Goal: Task Accomplishment & Management: Use online tool/utility

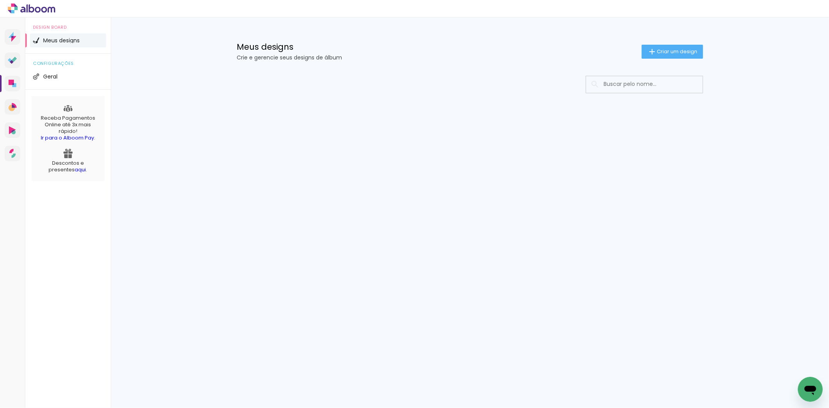
click at [637, 84] on input at bounding box center [654, 84] width 111 height 16
click at [0, 0] on slot "Criar um design" at bounding box center [0, 0] width 0 height 0
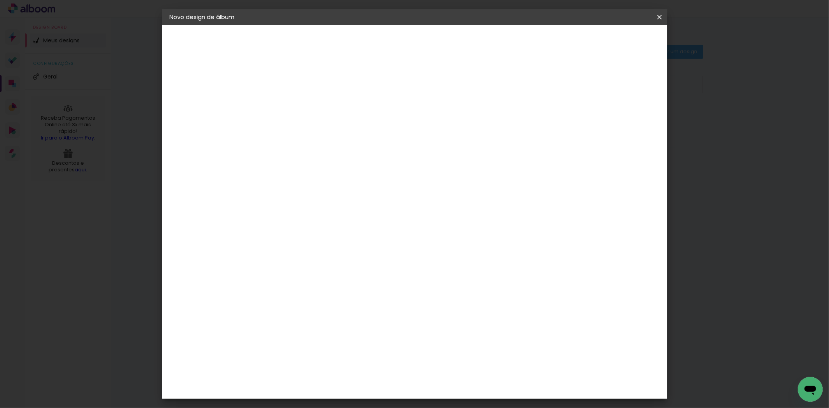
click at [297, 110] on div at bounding box center [297, 110] width 0 height 1
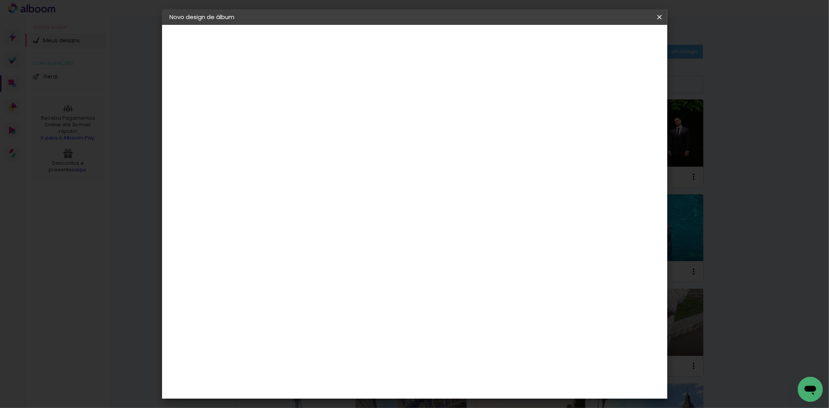
type input "[PERSON_NAME] 64393"
type paper-input "[PERSON_NAME] 64393"
click at [376, 35] on paper-button "Avançar" at bounding box center [357, 41] width 38 height 13
click at [442, 123] on paper-item "Tamanho Livre" at bounding box center [404, 118] width 75 height 17
click at [0, 0] on slot "Avançar" at bounding box center [0, 0] width 0 height 0
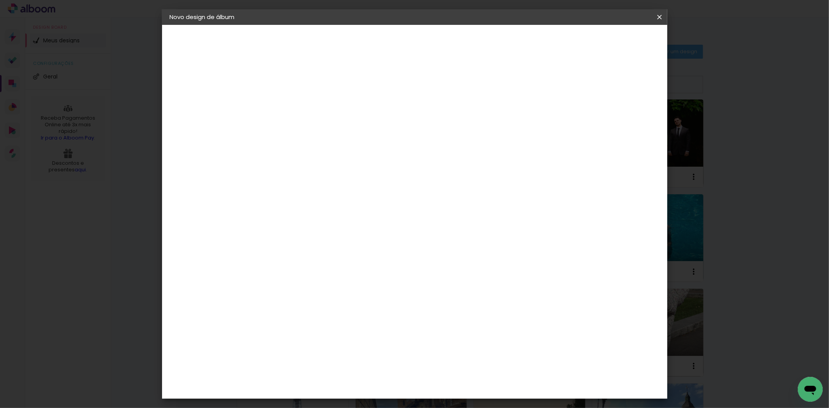
type input "4"
type paper-input "4"
click at [622, 120] on input "4" at bounding box center [618, 117] width 14 height 12
type input "3"
type paper-input "3"
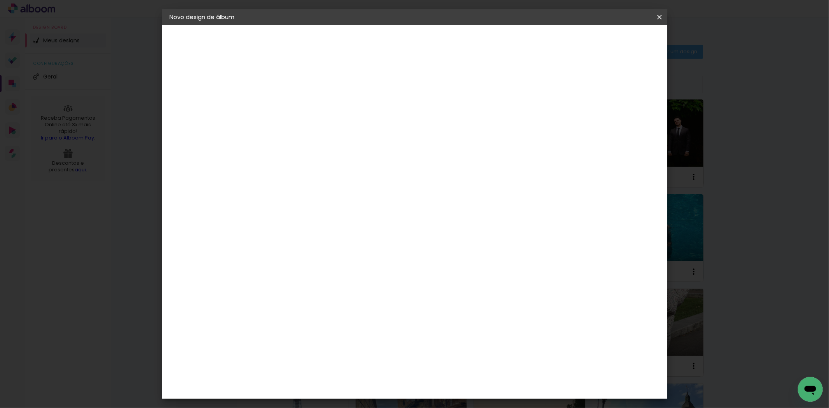
click at [622, 120] on input "3" at bounding box center [620, 117] width 14 height 12
type input "2"
type paper-input "2"
click at [624, 120] on input "2" at bounding box center [621, 117] width 14 height 12
click at [458, 317] on paper-input-container "60 cm" at bounding box center [461, 323] width 35 height 19
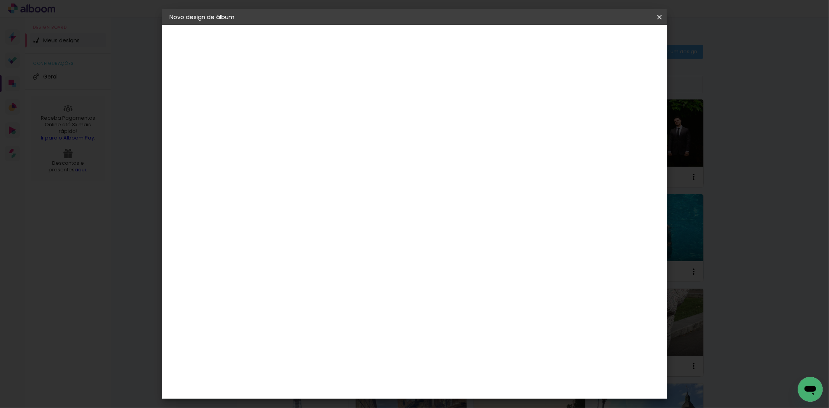
click at [459, 322] on input "60" at bounding box center [457, 324] width 20 height 12
type input "40"
type paper-input "40"
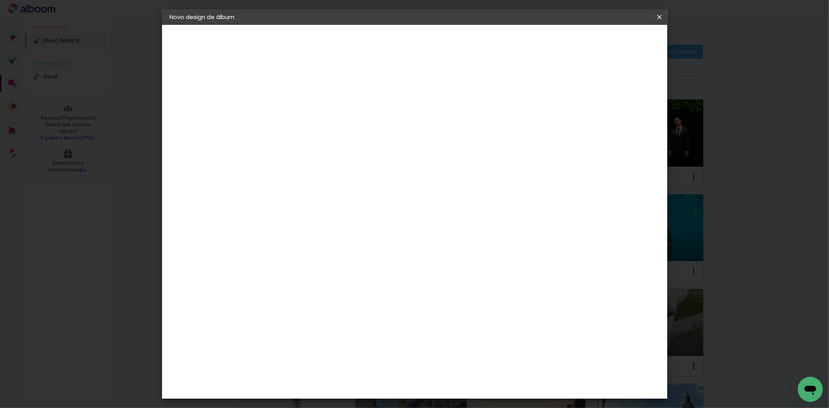
click at [275, 257] on input "30" at bounding box center [272, 259] width 20 height 12
type input "25,4"
type paper-input "25,4"
click at [610, 40] on span "Iniciar design" at bounding box center [592, 40] width 35 height 5
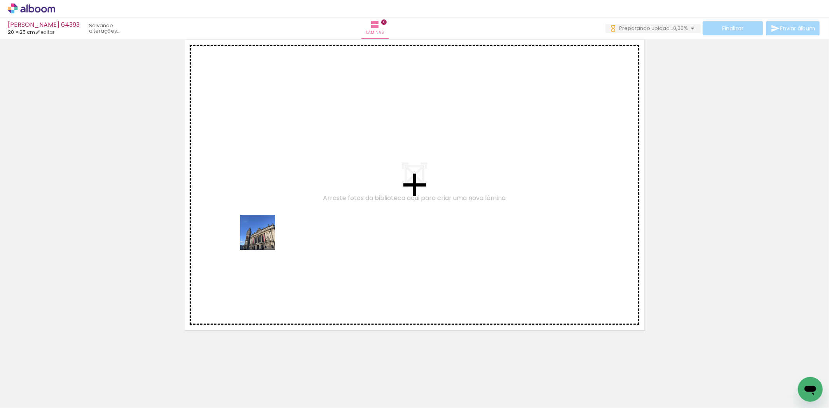
drag, startPoint x: 92, startPoint y: 394, endPoint x: 263, endPoint y: 238, distance: 231.8
click at [263, 238] on quentale-workspace at bounding box center [414, 204] width 829 height 408
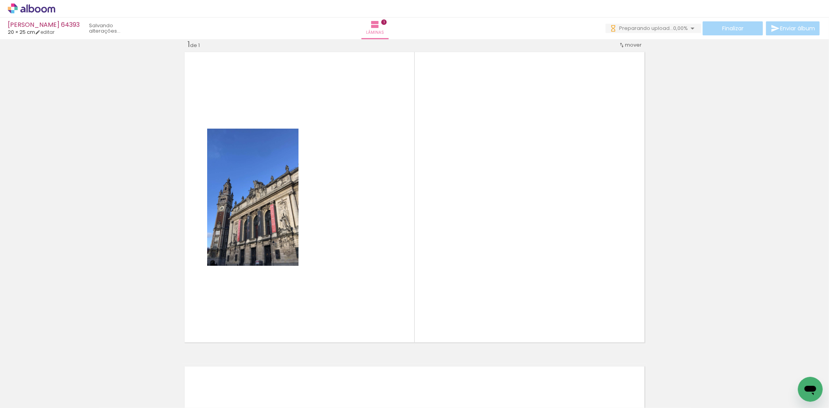
scroll to position [10, 0]
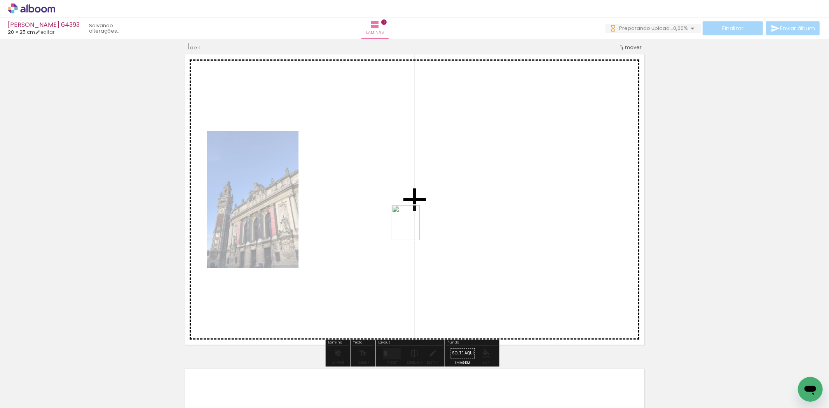
drag, startPoint x: 122, startPoint y: 378, endPoint x: 415, endPoint y: 228, distance: 329.4
click at [415, 228] on quentale-workspace at bounding box center [414, 204] width 829 height 408
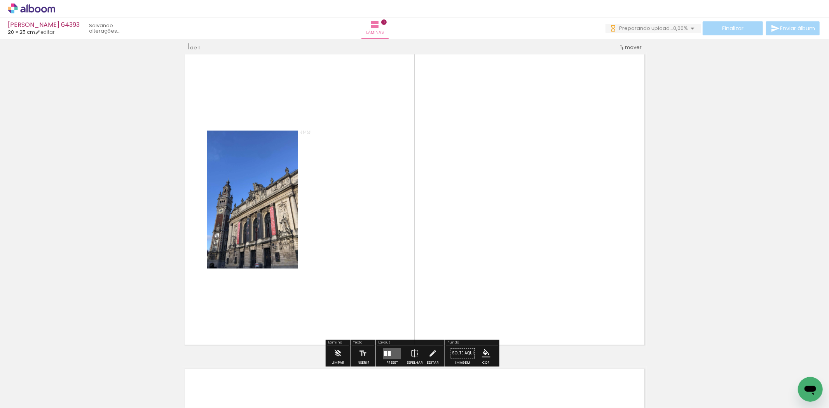
drag, startPoint x: 392, startPoint y: 351, endPoint x: 618, endPoint y: 208, distance: 268.4
click at [391, 351] on quentale-layouter at bounding box center [392, 353] width 18 height 11
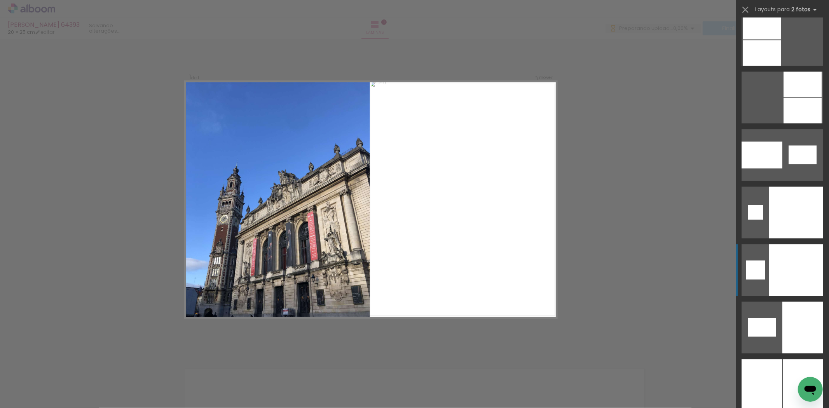
scroll to position [4077, 0]
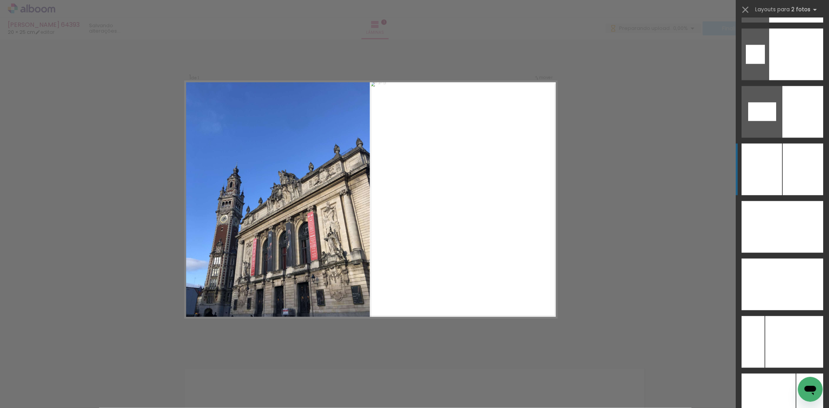
click at [790, 176] on div at bounding box center [802, 169] width 40 height 52
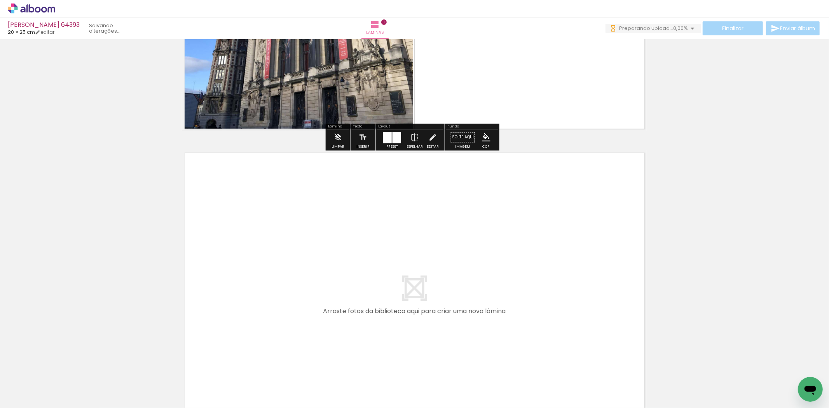
scroll to position [269, 0]
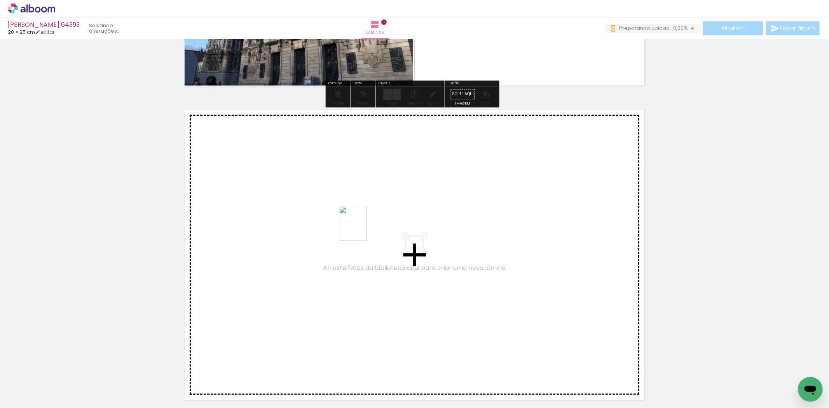
drag, startPoint x: 161, startPoint y: 389, endPoint x: 362, endPoint y: 229, distance: 257.1
click at [362, 229] on quentale-workspace at bounding box center [414, 204] width 829 height 408
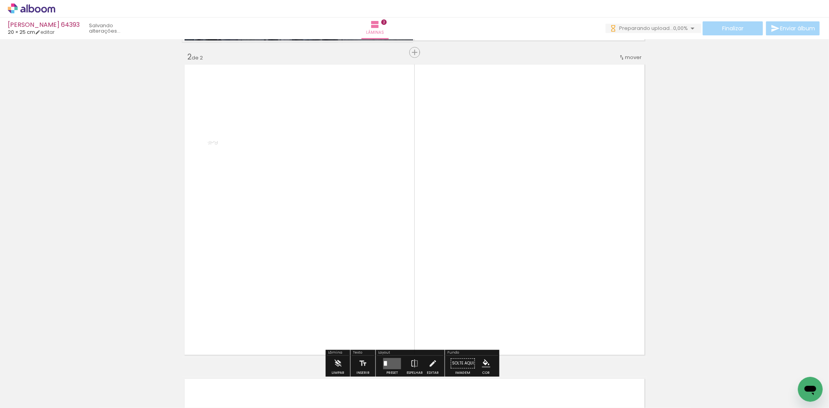
scroll to position [324, 0]
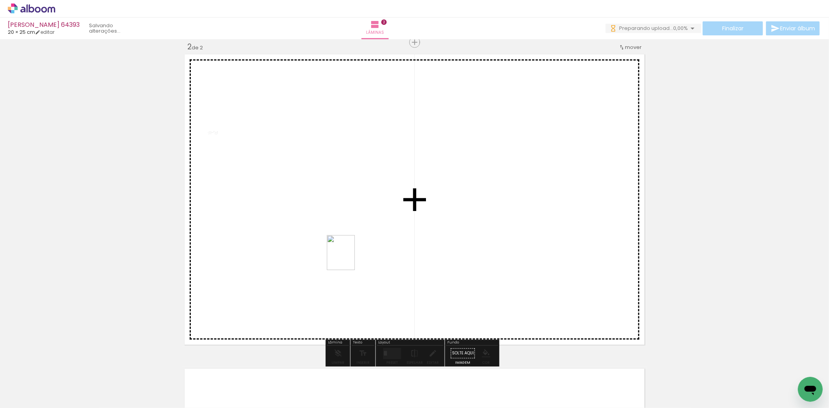
drag, startPoint x: 222, startPoint y: 373, endPoint x: 350, endPoint y: 258, distance: 171.7
click at [350, 258] on quentale-workspace at bounding box center [414, 204] width 829 height 408
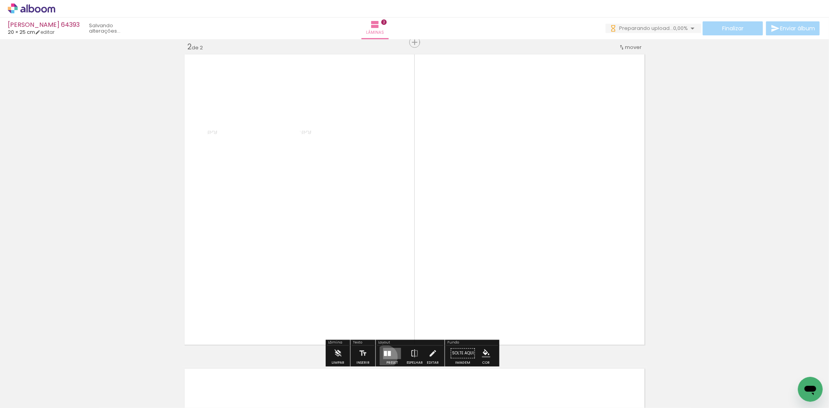
click at [384, 357] on quentale-layouter at bounding box center [392, 353] width 18 height 11
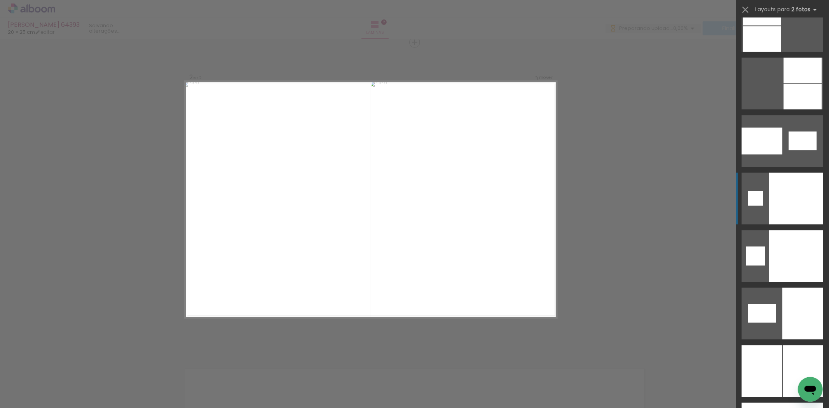
scroll to position [3983, 0]
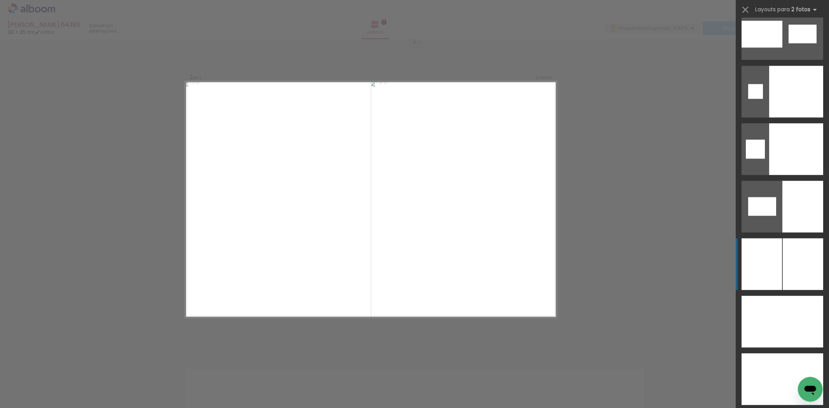
click at [790, 263] on div at bounding box center [802, 264] width 40 height 52
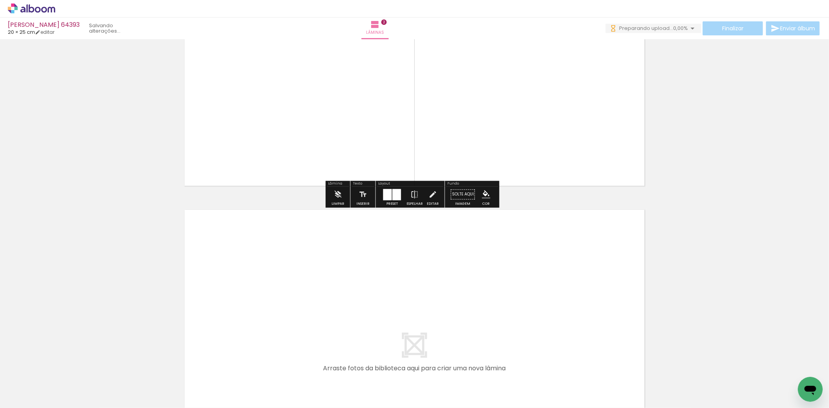
scroll to position [540, 0]
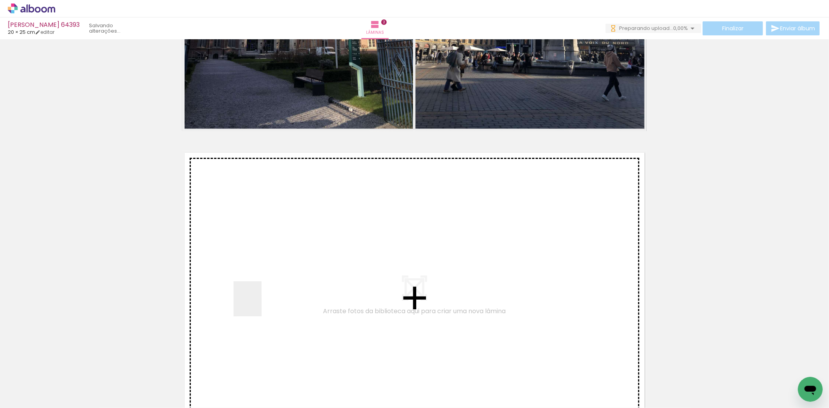
drag, startPoint x: 250, startPoint y: 374, endPoint x: 289, endPoint y: 363, distance: 41.1
click at [257, 304] on quentale-workspace at bounding box center [414, 204] width 829 height 408
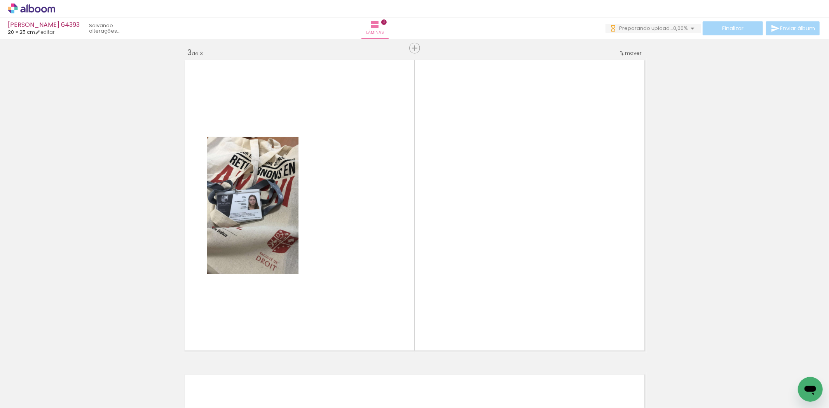
scroll to position [638, 0]
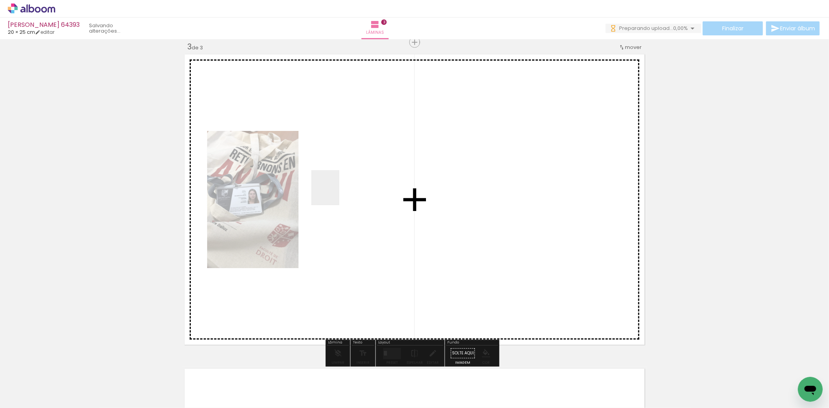
drag, startPoint x: 298, startPoint y: 377, endPoint x: 334, endPoint y: 193, distance: 187.0
click at [334, 193] on quentale-workspace at bounding box center [414, 204] width 829 height 408
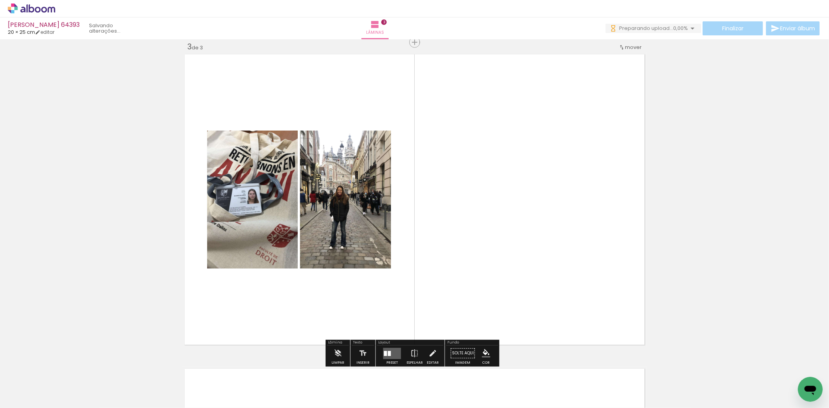
click at [385, 357] on quentale-layouter at bounding box center [392, 353] width 18 height 11
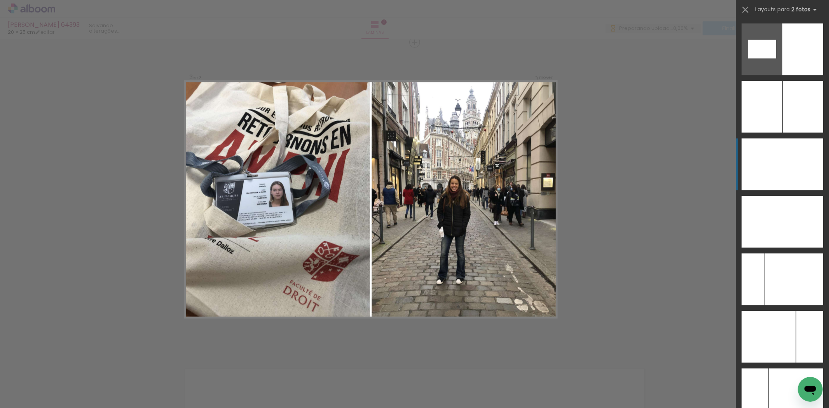
scroll to position [4143, 0]
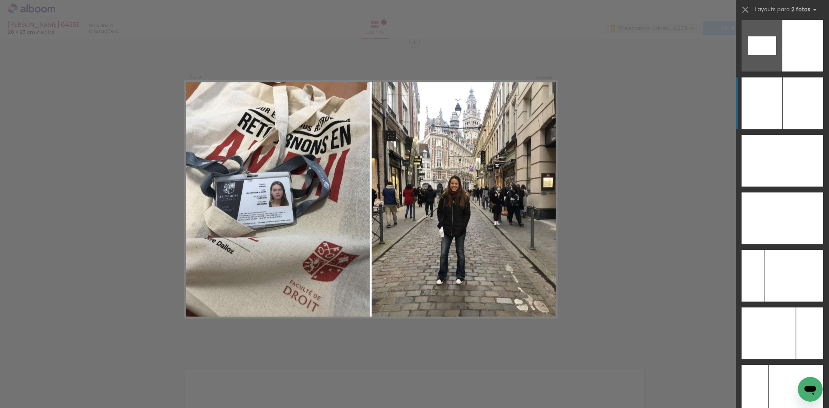
click at [788, 105] on div at bounding box center [802, 103] width 40 height 52
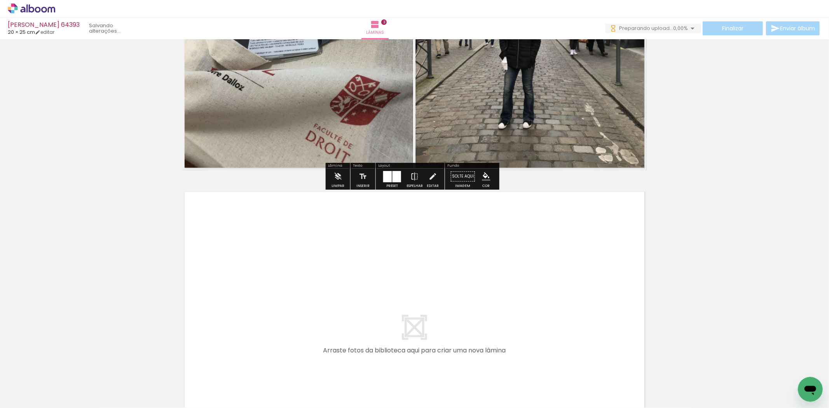
scroll to position [897, 0]
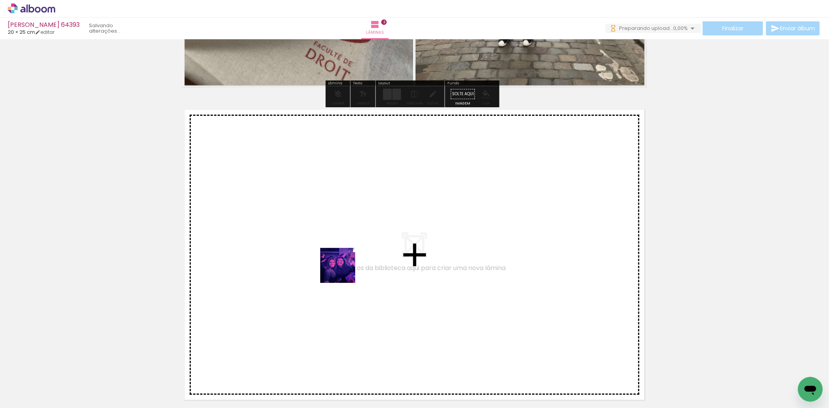
drag, startPoint x: 354, startPoint y: 376, endPoint x: 343, endPoint y: 271, distance: 105.4
click at [343, 271] on quentale-workspace at bounding box center [414, 204] width 829 height 408
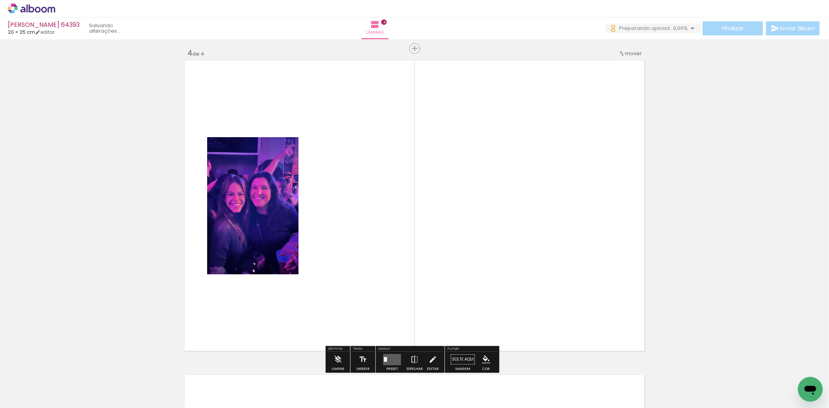
scroll to position [953, 0]
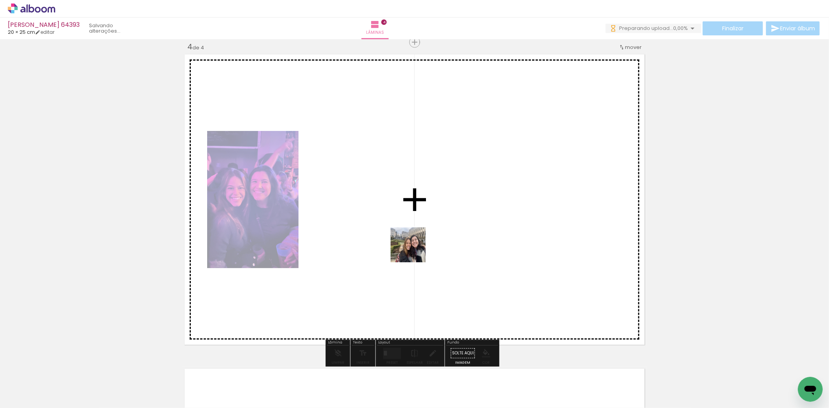
drag, startPoint x: 388, startPoint y: 371, endPoint x: 415, endPoint y: 249, distance: 125.3
click at [415, 249] on quentale-workspace at bounding box center [414, 204] width 829 height 408
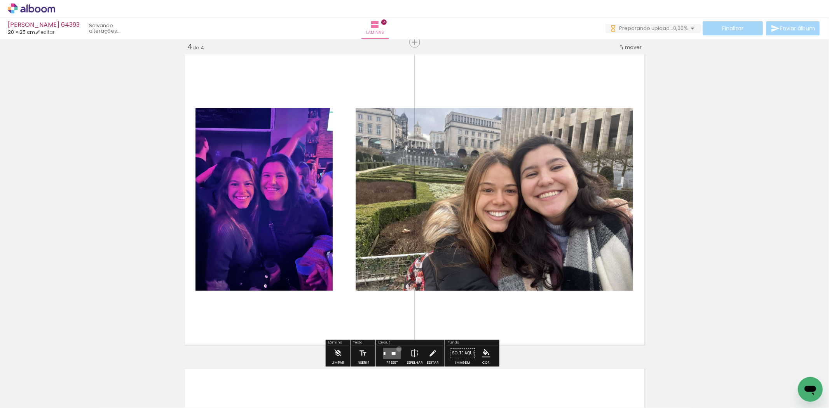
drag, startPoint x: 397, startPoint y: 349, endPoint x: 630, endPoint y: 237, distance: 258.0
click at [397, 349] on quentale-layouter at bounding box center [392, 353] width 18 height 11
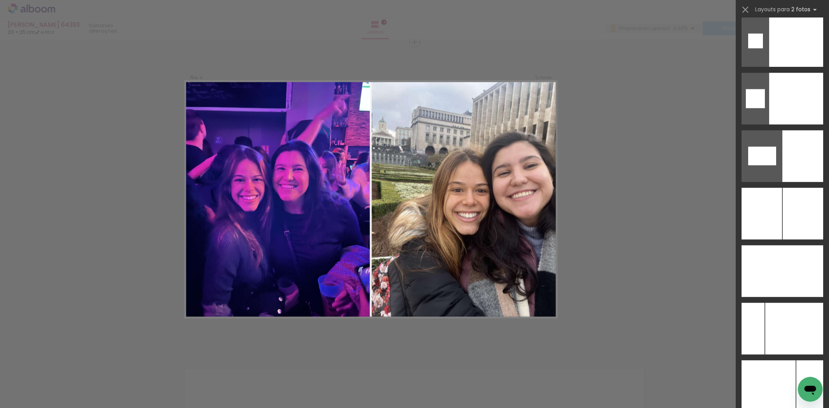
scroll to position [4057, 0]
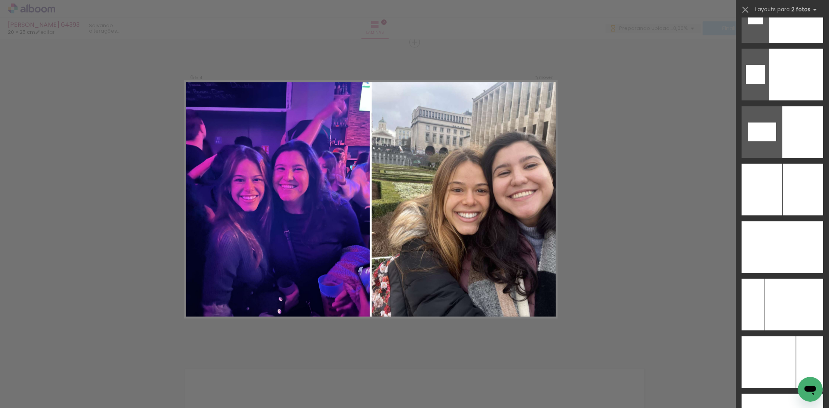
click at [766, 183] on div at bounding box center [761, 190] width 40 height 52
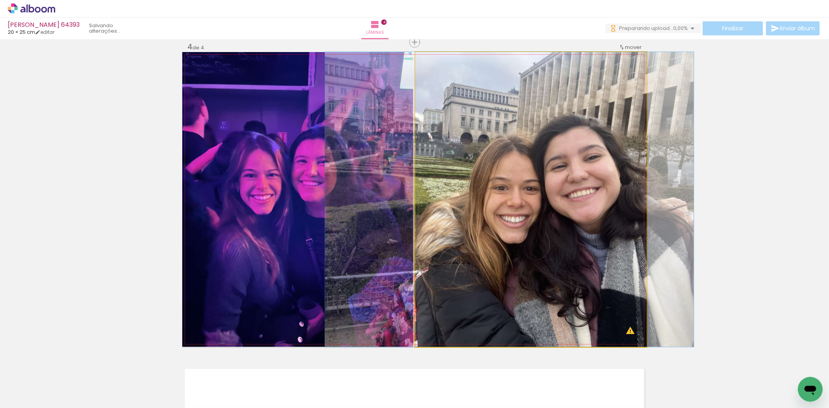
drag, startPoint x: 616, startPoint y: 223, endPoint x: 594, endPoint y: 222, distance: 21.8
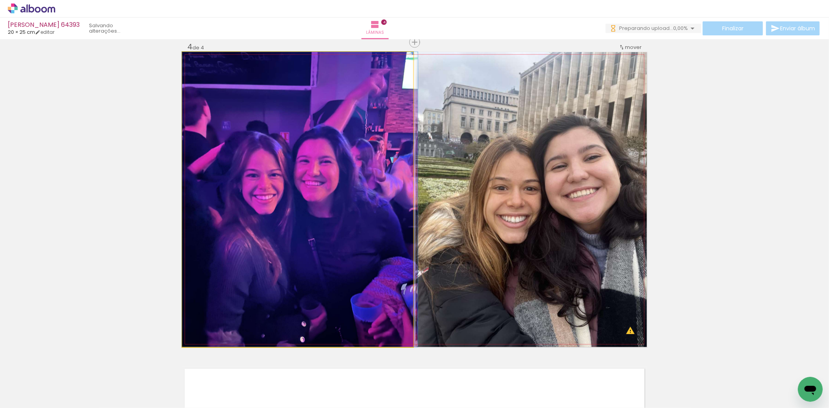
drag, startPoint x: 340, startPoint y: 212, endPoint x: 347, endPoint y: 211, distance: 7.4
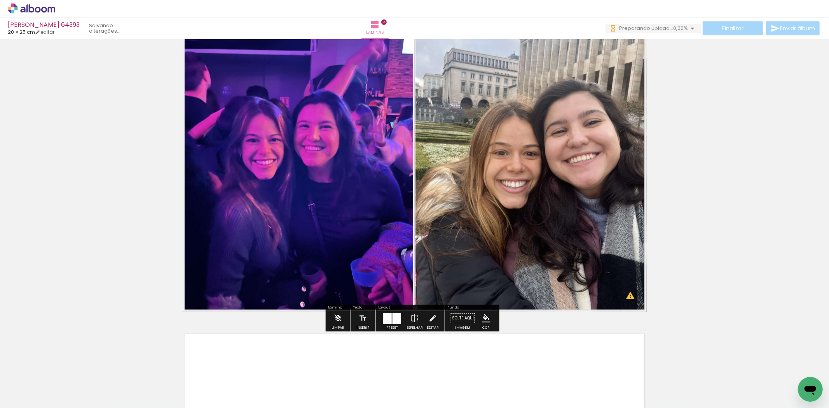
scroll to position [1168, 0]
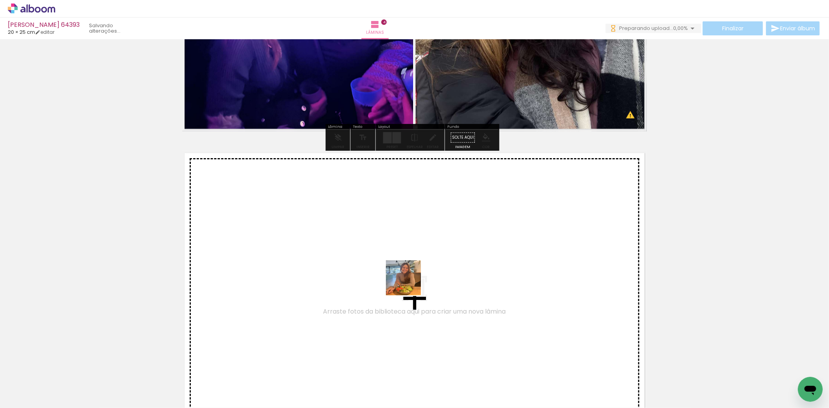
drag, startPoint x: 430, startPoint y: 373, endPoint x: 409, endPoint y: 284, distance: 91.9
click at [409, 284] on quentale-workspace at bounding box center [414, 204] width 829 height 408
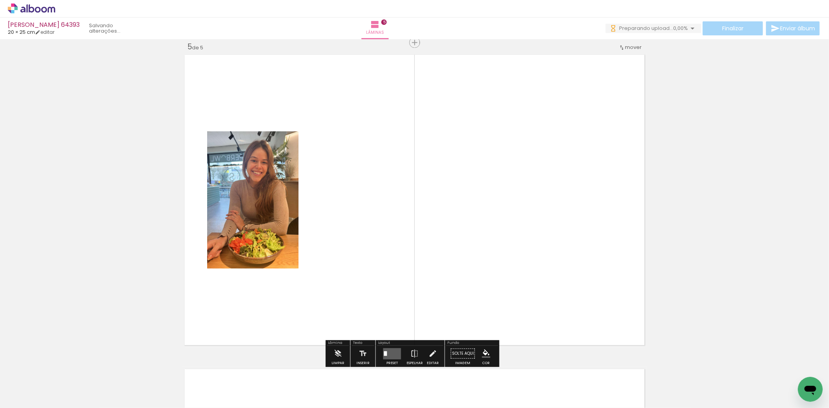
scroll to position [1267, 0]
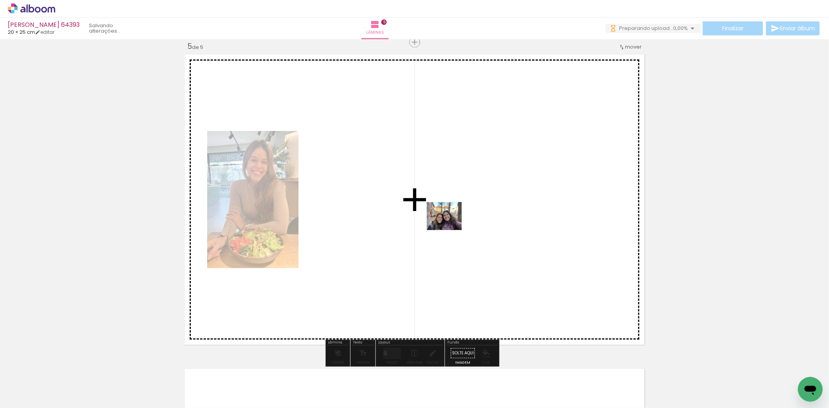
drag, startPoint x: 468, startPoint y: 371, endPoint x: 450, endPoint y: 225, distance: 147.2
click at [450, 225] on quentale-workspace at bounding box center [414, 204] width 829 height 408
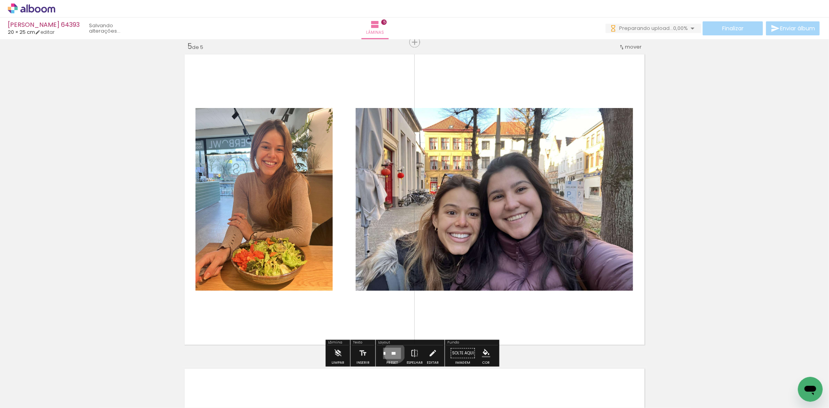
click at [393, 353] on div at bounding box center [394, 353] width 4 height 3
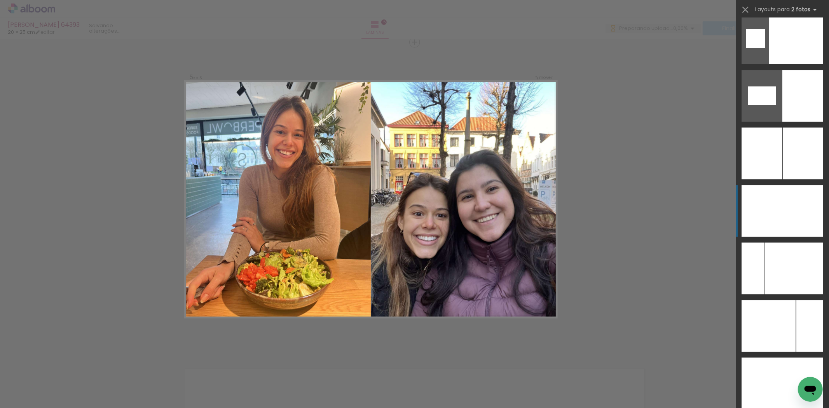
scroll to position [4143, 0]
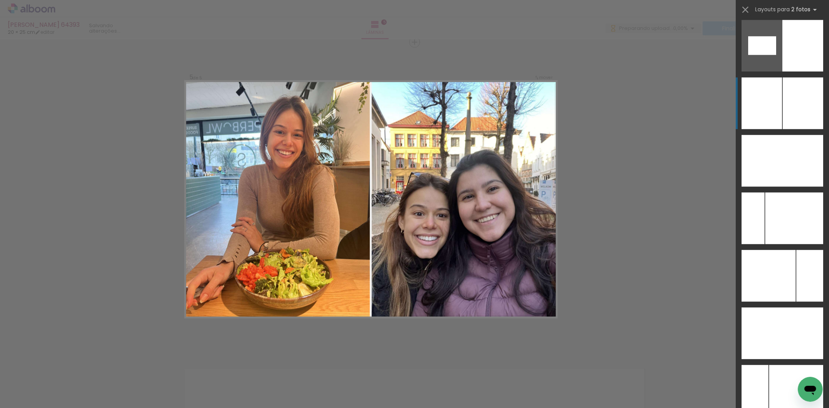
click at [782, 100] on div at bounding box center [802, 103] width 40 height 52
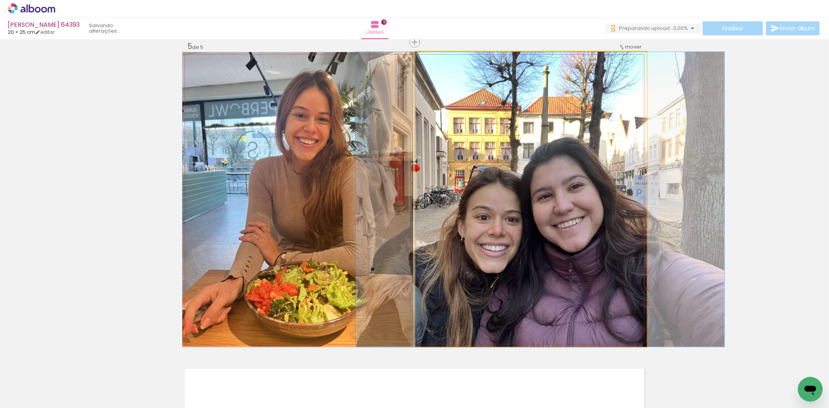
drag, startPoint x: 525, startPoint y: 221, endPoint x: 534, endPoint y: 214, distance: 11.3
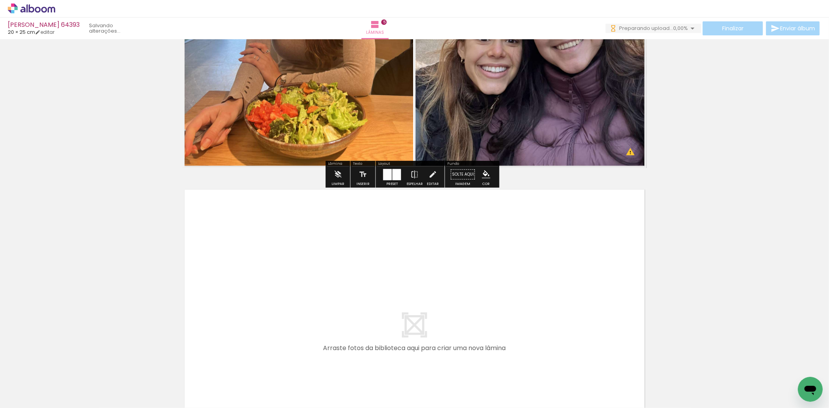
scroll to position [1482, 0]
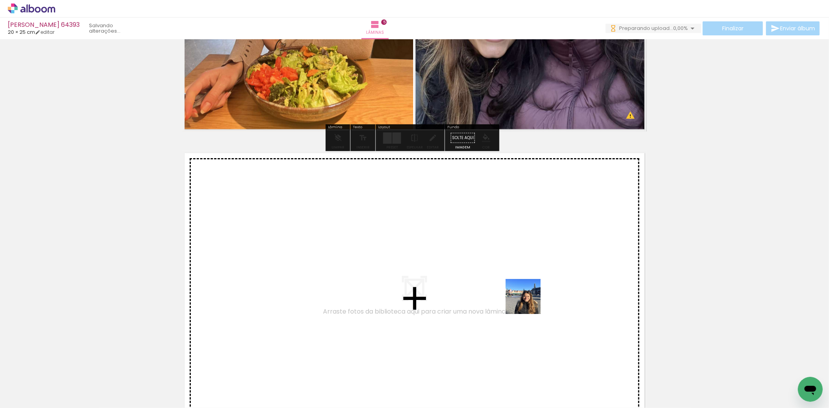
drag, startPoint x: 529, startPoint y: 377, endPoint x: 529, endPoint y: 301, distance: 76.1
click at [529, 301] on quentale-workspace at bounding box center [414, 204] width 829 height 408
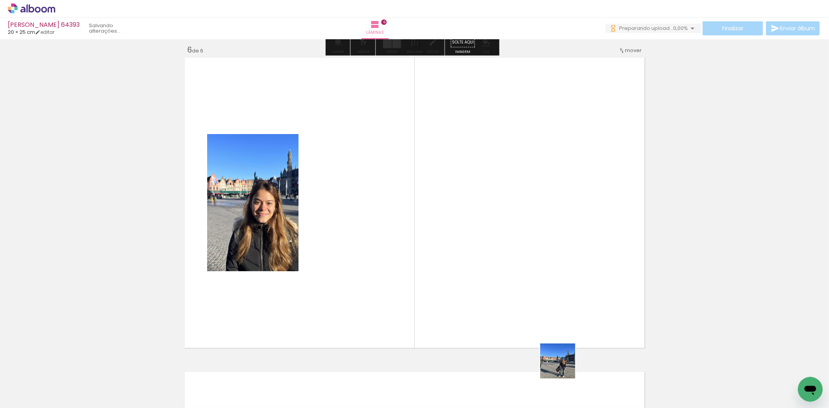
scroll to position [1581, 0]
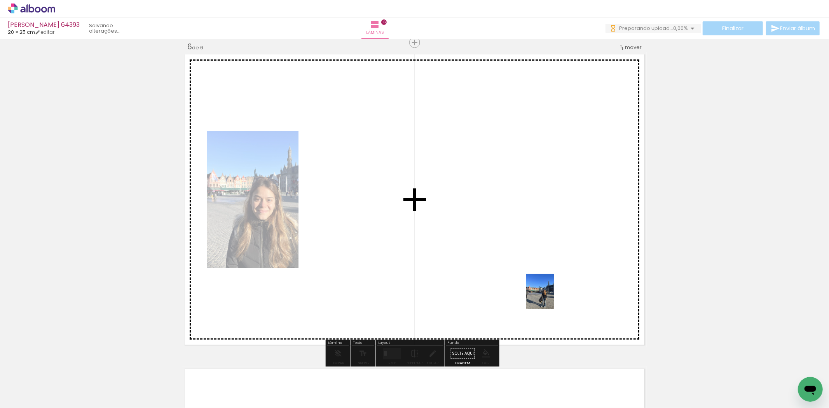
drag, startPoint x: 563, startPoint y: 374, endPoint x: 549, endPoint y: 297, distance: 77.8
click at [549, 297] on quentale-workspace at bounding box center [414, 204] width 829 height 408
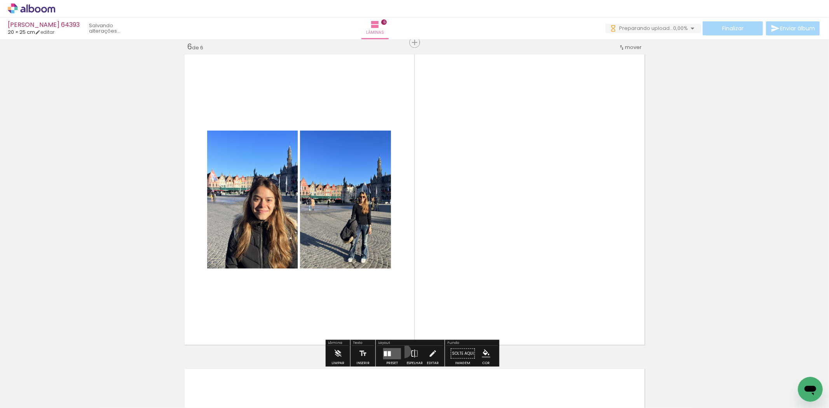
click at [404, 351] on paper-button "Espelhar" at bounding box center [414, 355] width 20 height 20
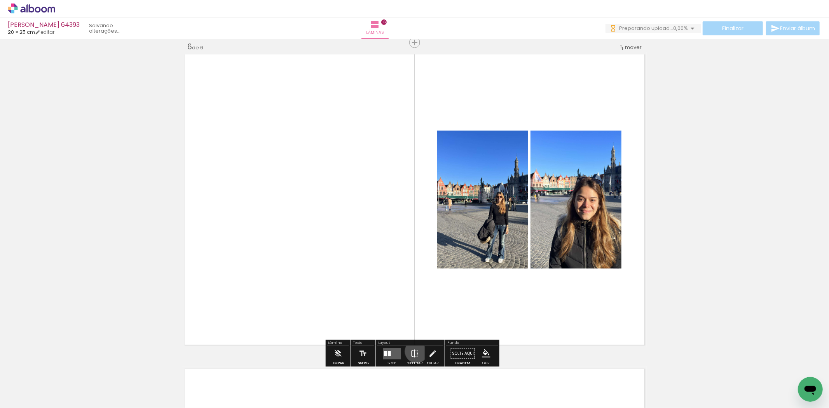
click at [415, 351] on iron-icon at bounding box center [414, 353] width 9 height 16
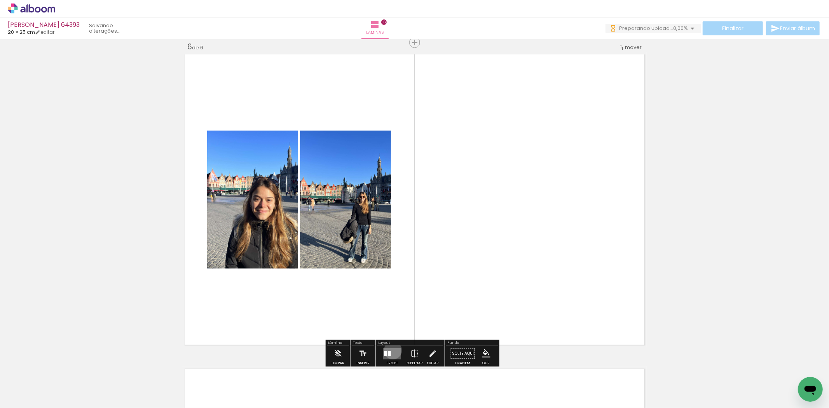
click at [391, 350] on quentale-layouter at bounding box center [392, 353] width 18 height 11
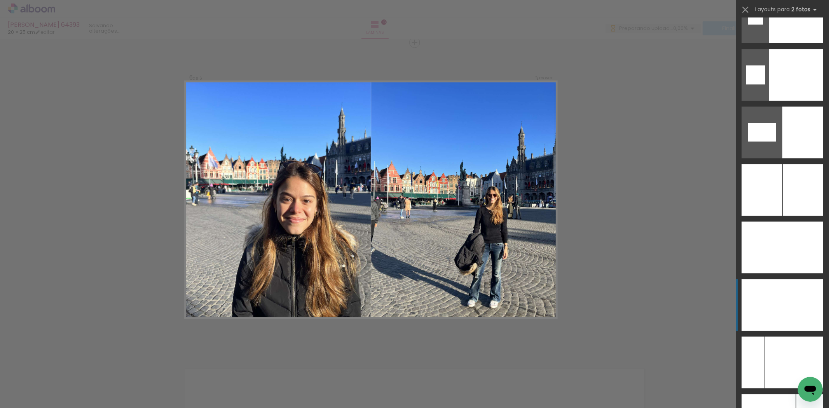
scroll to position [4057, 0]
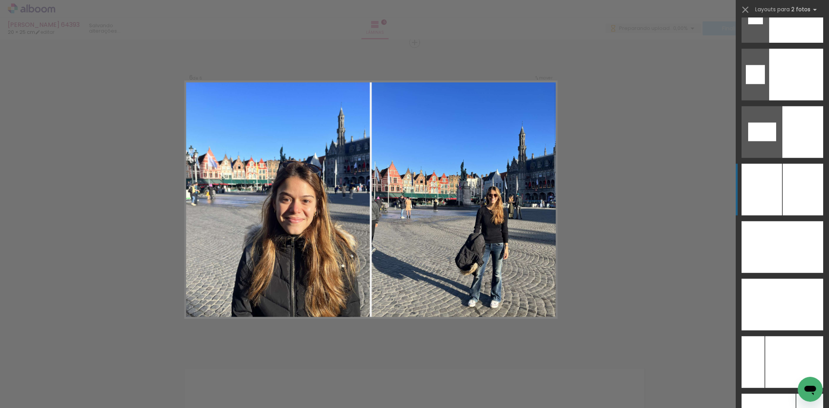
click at [778, 195] on div at bounding box center [761, 190] width 40 height 52
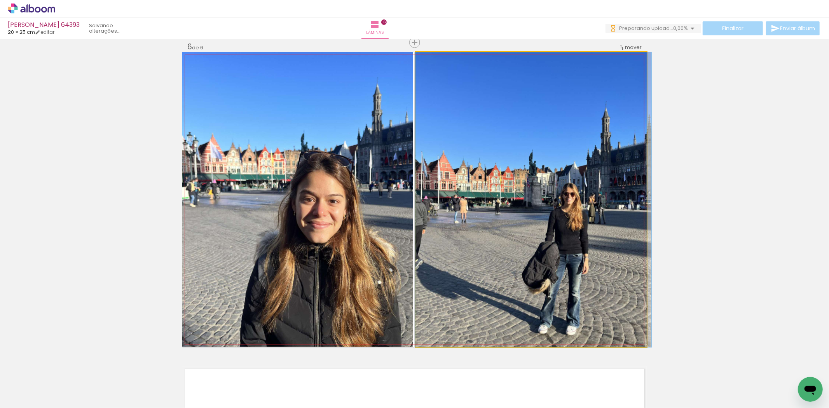
drag, startPoint x: 495, startPoint y: 250, endPoint x: 498, endPoint y: 229, distance: 20.8
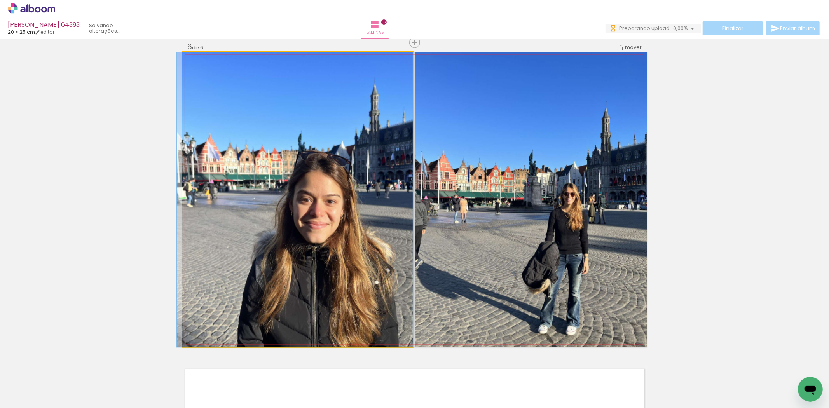
drag, startPoint x: 359, startPoint y: 237, endPoint x: 352, endPoint y: 233, distance: 7.9
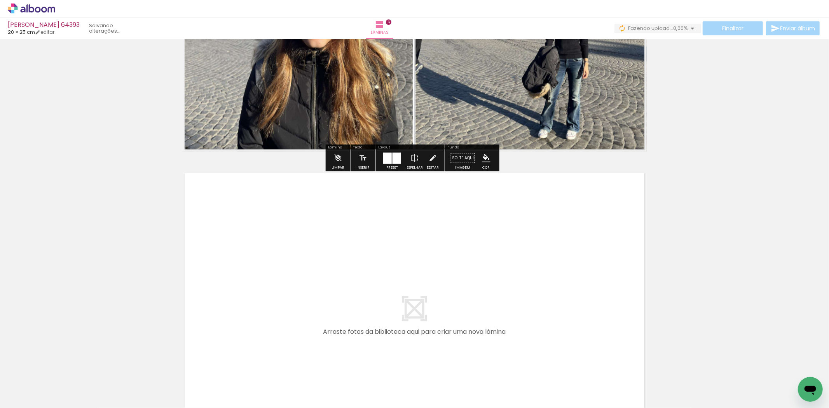
scroll to position [1797, 0]
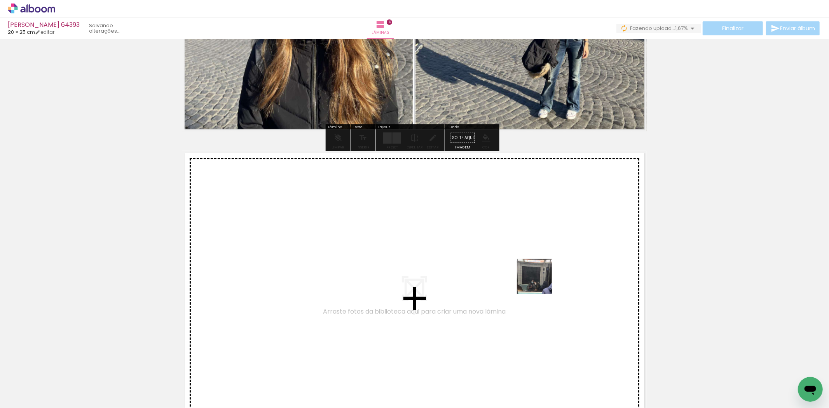
drag, startPoint x: 545, startPoint y: 288, endPoint x: 526, endPoint y: 262, distance: 31.8
click at [526, 262] on quentale-workspace at bounding box center [414, 204] width 829 height 408
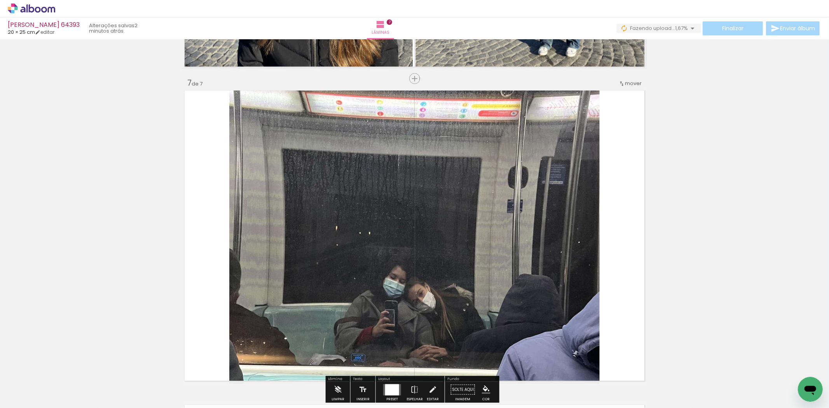
scroll to position [1895, 0]
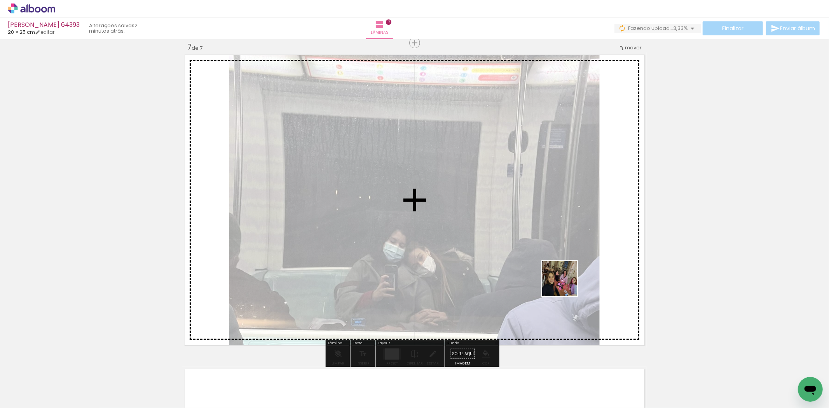
drag, startPoint x: 657, startPoint y: 387, endPoint x: 565, endPoint y: 284, distance: 137.6
click at [565, 284] on quentale-workspace at bounding box center [414, 204] width 829 height 408
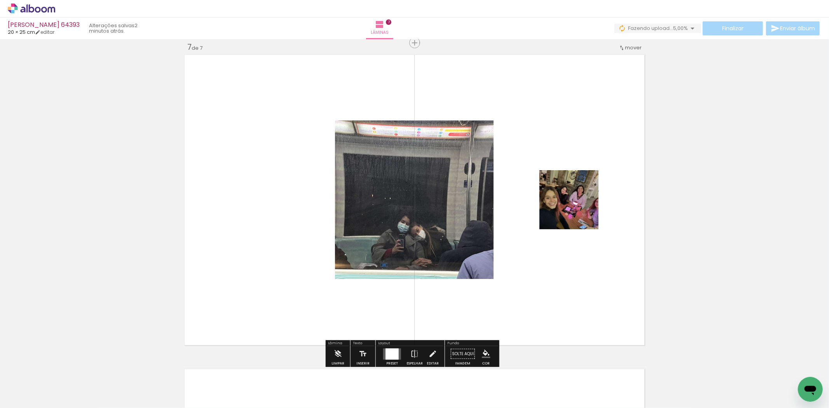
drag, startPoint x: 394, startPoint y: 350, endPoint x: 575, endPoint y: 291, distance: 191.0
click at [394, 350] on div at bounding box center [391, 353] width 13 height 11
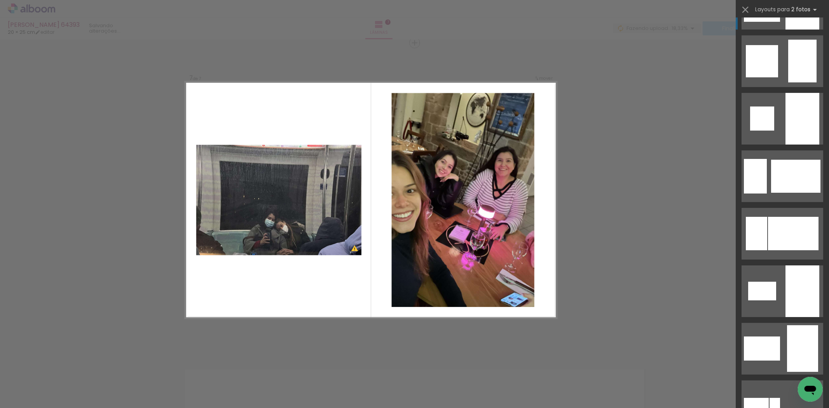
scroll to position [2374, 0]
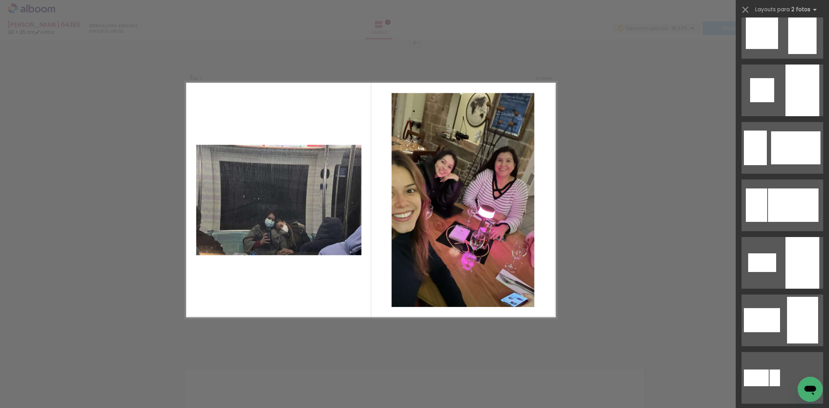
click at [791, 310] on div at bounding box center [802, 320] width 31 height 47
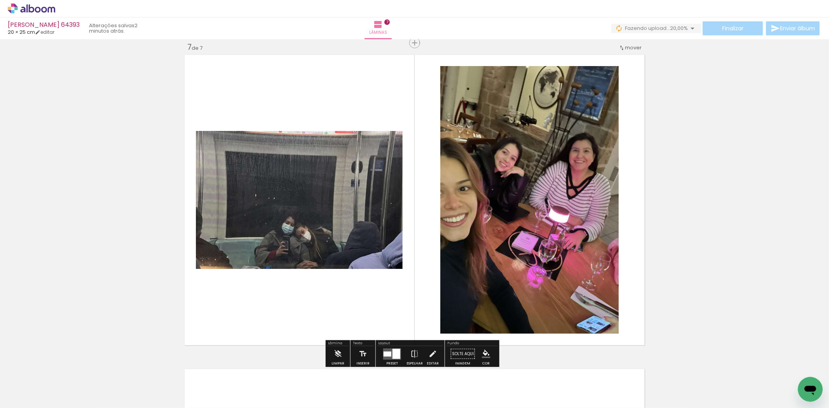
drag, startPoint x: 389, startPoint y: 355, endPoint x: 426, endPoint y: 348, distance: 37.2
click at [389, 355] on quentale-layouter at bounding box center [392, 353] width 18 height 11
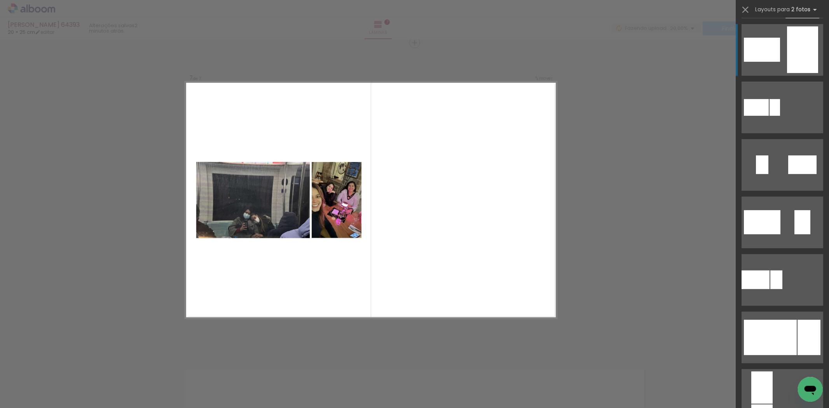
scroll to position [2515, 0]
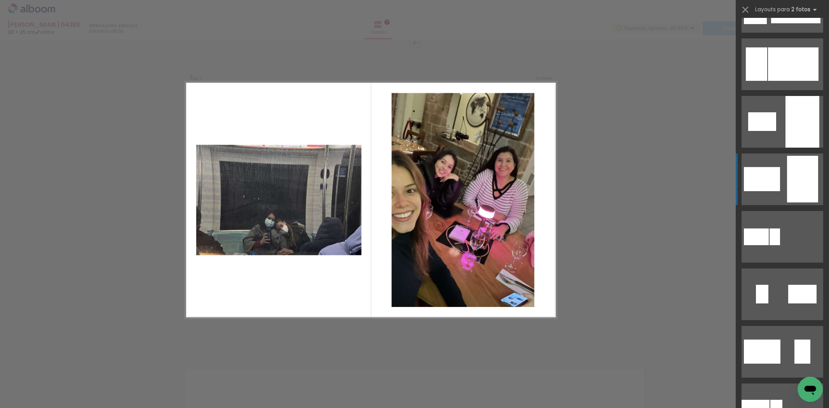
click at [776, 178] on div at bounding box center [762, 179] width 36 height 24
click at [758, 177] on div at bounding box center [762, 179] width 36 height 24
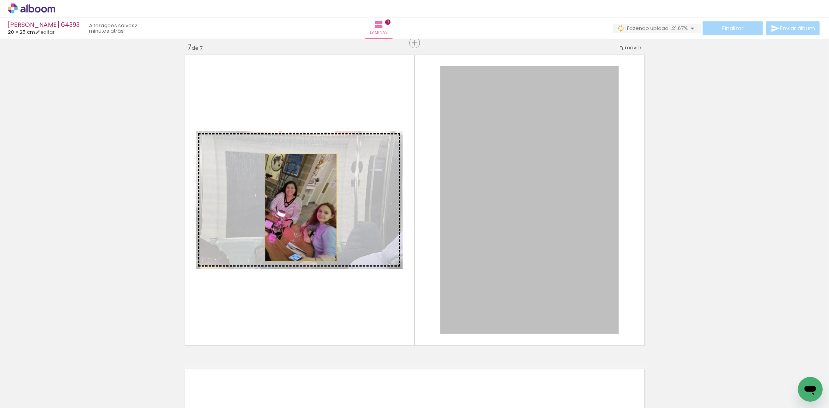
drag, startPoint x: 573, startPoint y: 172, endPoint x: 298, endPoint y: 207, distance: 277.3
click at [0, 0] on slot at bounding box center [0, 0] width 0 height 0
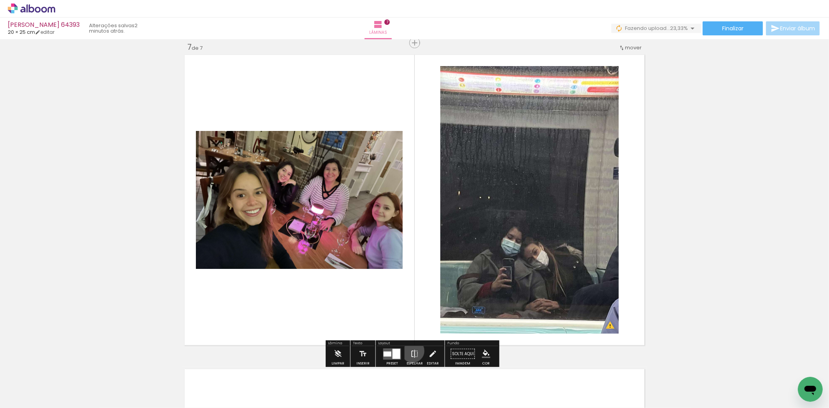
click at [411, 350] on iron-icon at bounding box center [414, 354] width 9 height 16
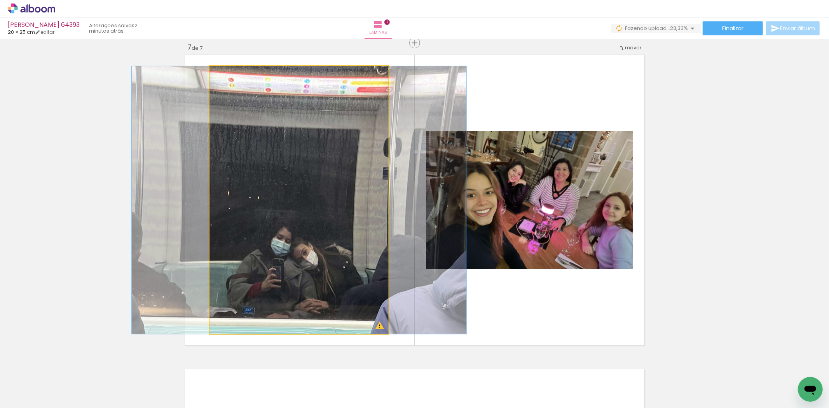
click at [370, 225] on quentale-photo at bounding box center [299, 200] width 178 height 268
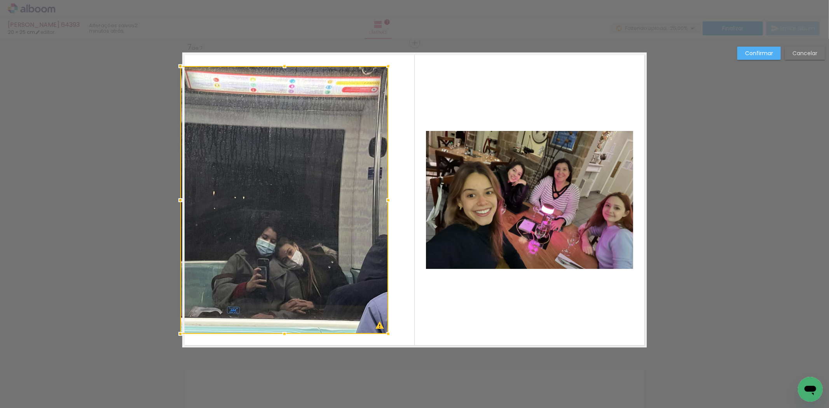
drag, startPoint x: 208, startPoint y: 201, endPoint x: 177, endPoint y: 201, distance: 31.1
click at [177, 201] on div at bounding box center [180, 200] width 16 height 16
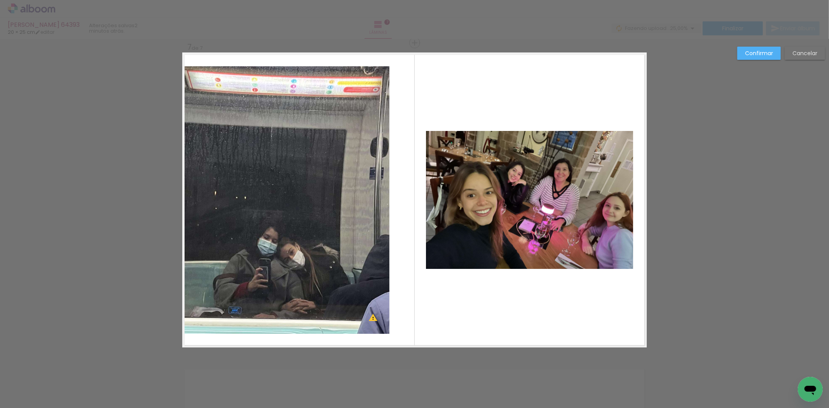
drag, startPoint x: 257, startPoint y: 98, endPoint x: 265, endPoint y: 88, distance: 13.0
click at [257, 98] on quentale-photo at bounding box center [285, 200] width 207 height 268
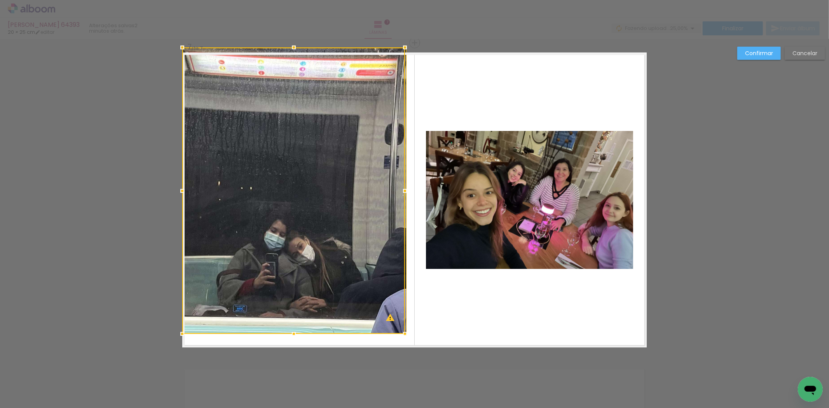
drag, startPoint x: 282, startPoint y: 63, endPoint x: 288, endPoint y: 49, distance: 14.8
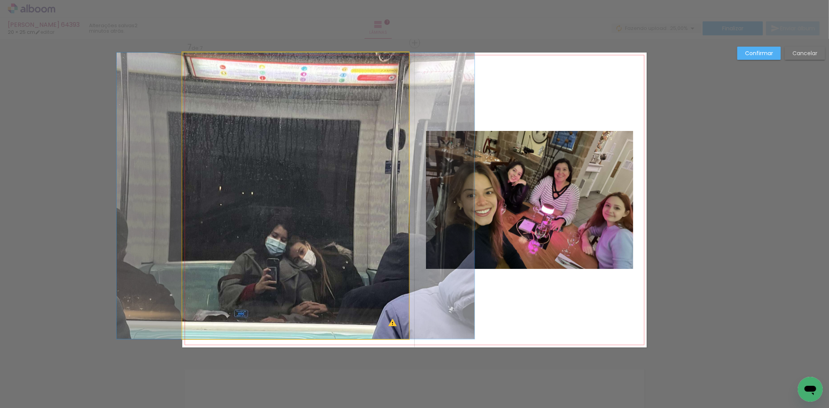
click at [326, 133] on quentale-photo at bounding box center [295, 195] width 226 height 286
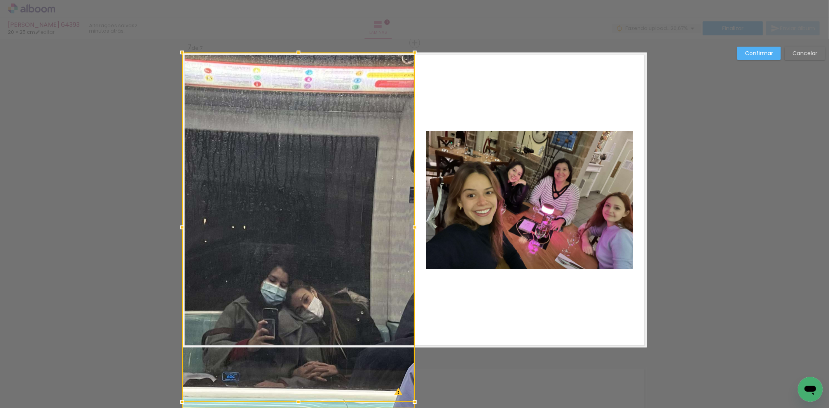
drag, startPoint x: 407, startPoint y: 195, endPoint x: 413, endPoint y: 200, distance: 7.2
click at [413, 200] on album-spread "7 de 7" at bounding box center [414, 199] width 464 height 295
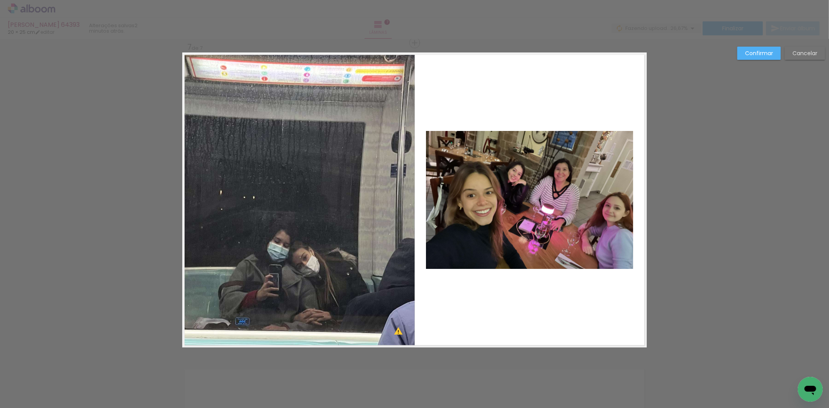
click at [0, 0] on slot "Confirmar" at bounding box center [0, 0] width 0 height 0
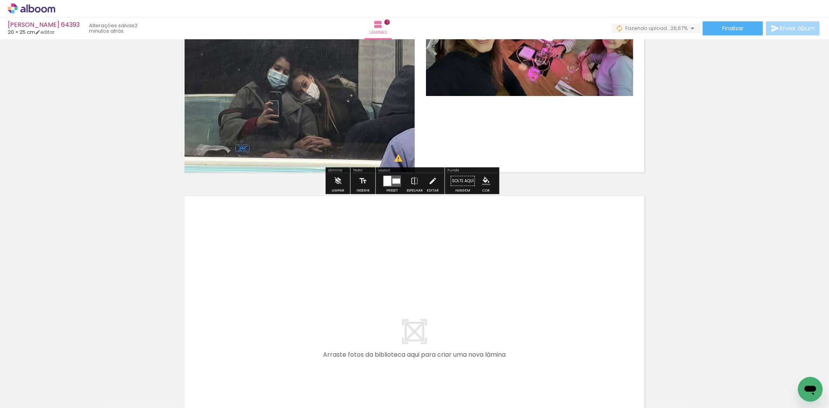
scroll to position [2111, 0]
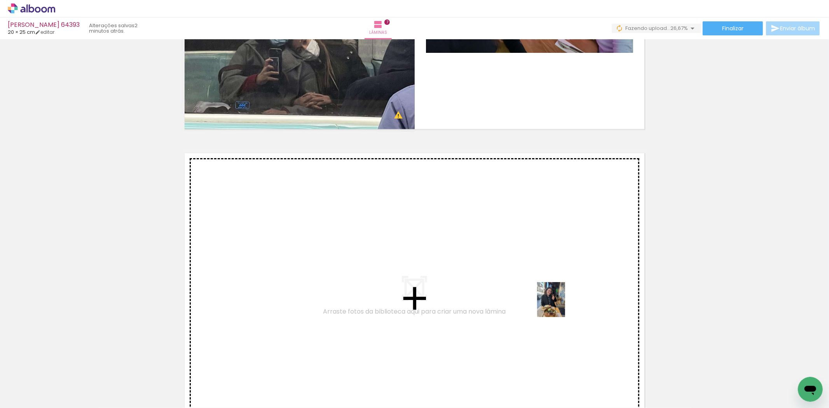
drag, startPoint x: 682, startPoint y: 380, endPoint x: 560, endPoint y: 305, distance: 142.4
click at [560, 305] on quentale-workspace at bounding box center [414, 204] width 829 height 408
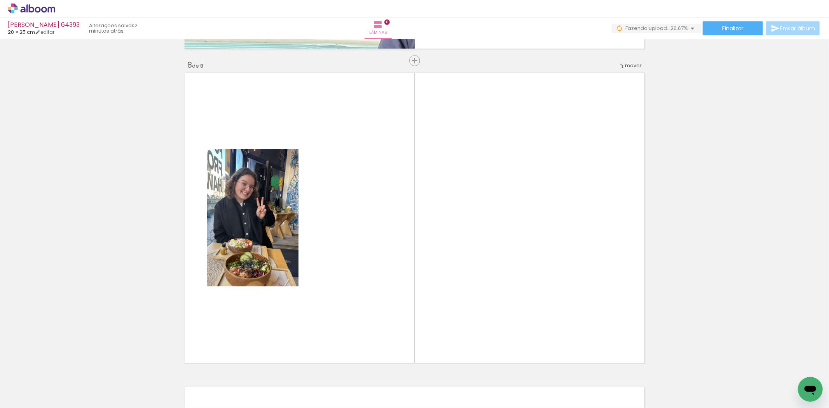
scroll to position [2210, 0]
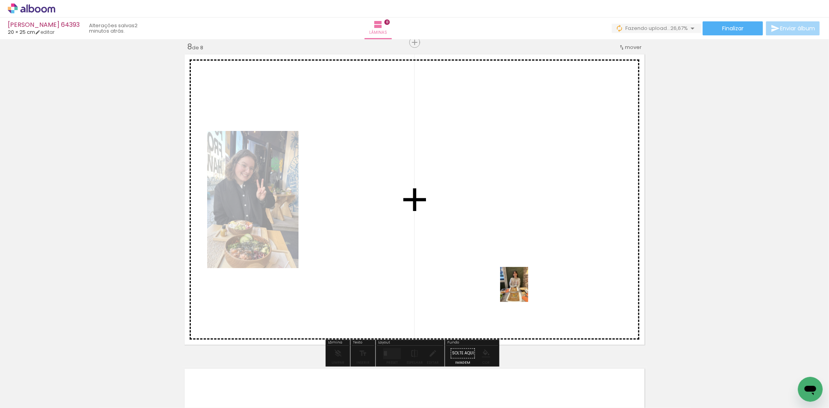
drag, startPoint x: 728, startPoint y: 387, endPoint x: 523, endPoint y: 290, distance: 226.1
click at [523, 290] on quentale-workspace at bounding box center [414, 204] width 829 height 408
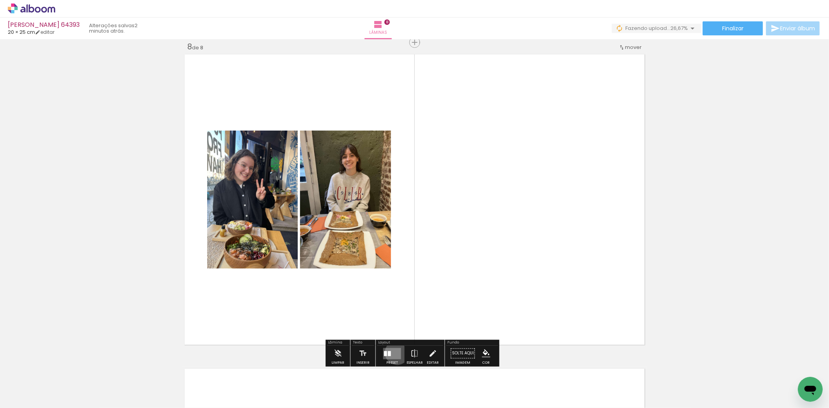
click at [395, 352] on quentale-layouter at bounding box center [392, 353] width 18 height 11
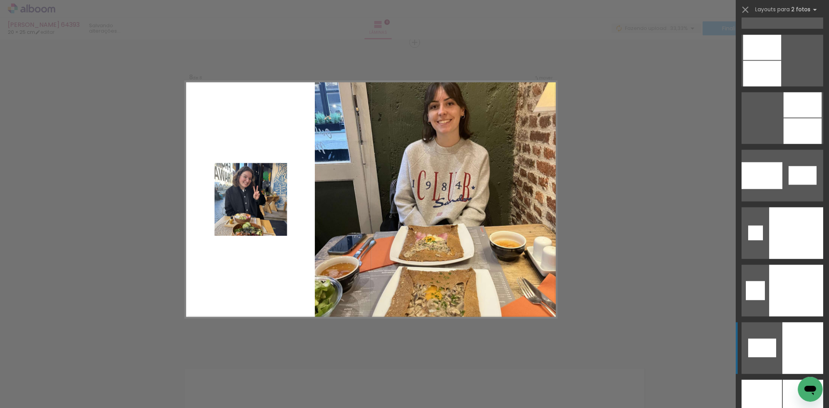
scroll to position [3971, 0]
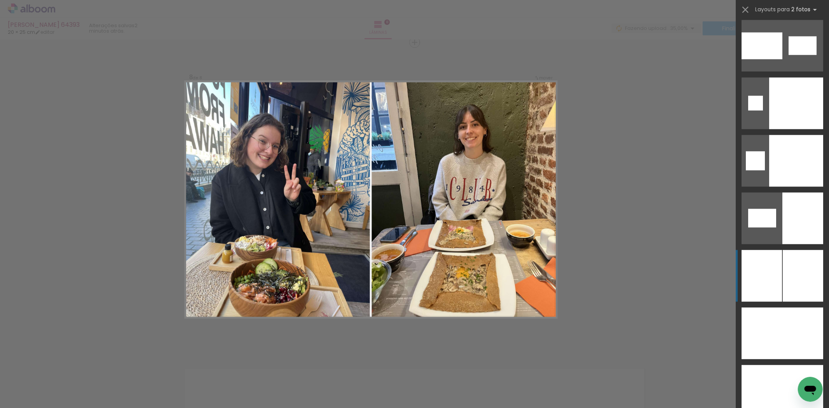
click at [776, 266] on div at bounding box center [761, 276] width 40 height 52
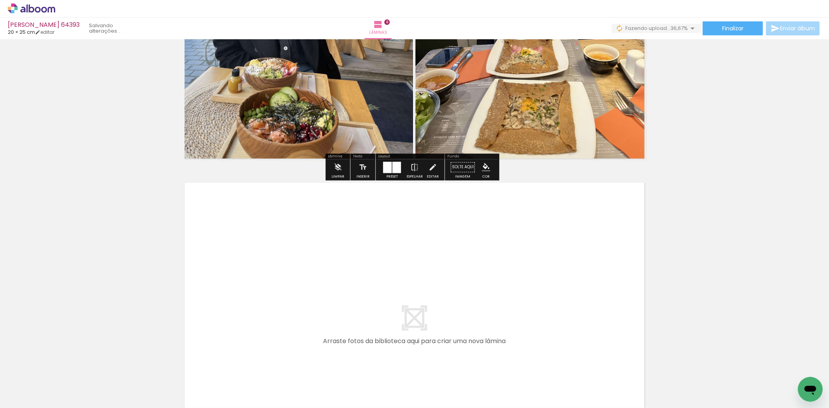
scroll to position [2426, 0]
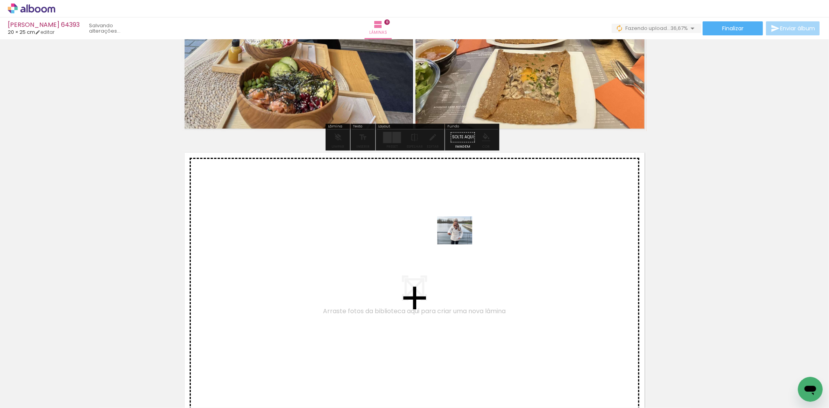
drag, startPoint x: 781, startPoint y: 386, endPoint x: 460, endPoint y: 240, distance: 352.6
click at [460, 240] on quentale-workspace at bounding box center [414, 204] width 829 height 408
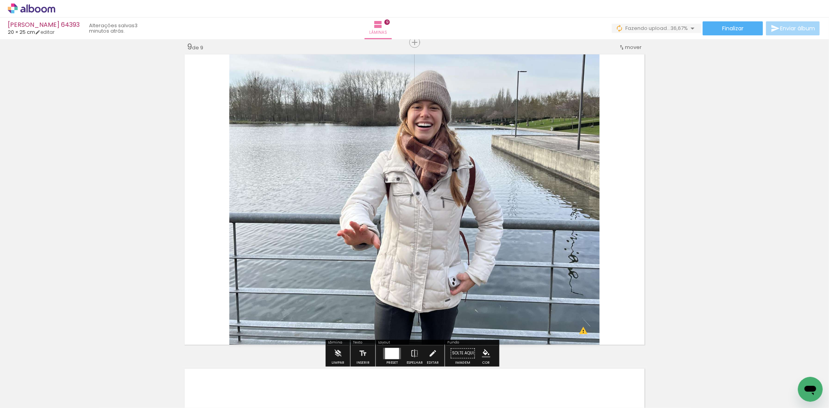
scroll to position [2567, 0]
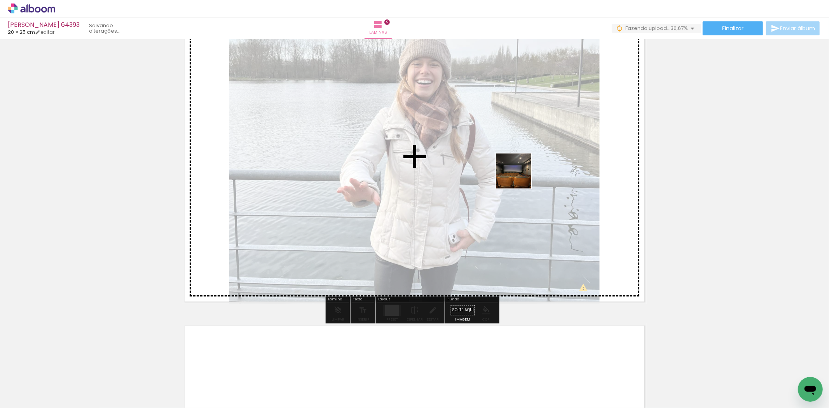
drag, startPoint x: 313, startPoint y: 381, endPoint x: 519, endPoint y: 177, distance: 290.4
click at [519, 177] on quentale-workspace at bounding box center [414, 204] width 829 height 408
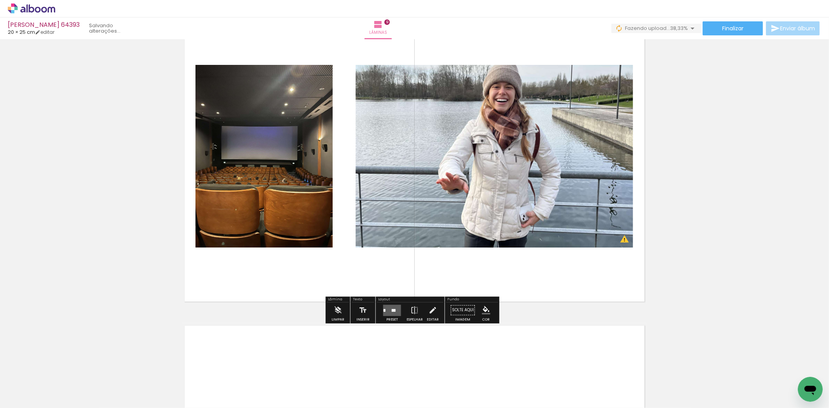
click at [387, 298] on div "Layout" at bounding box center [410, 300] width 66 height 5
click at [392, 309] on div at bounding box center [394, 310] width 4 height 3
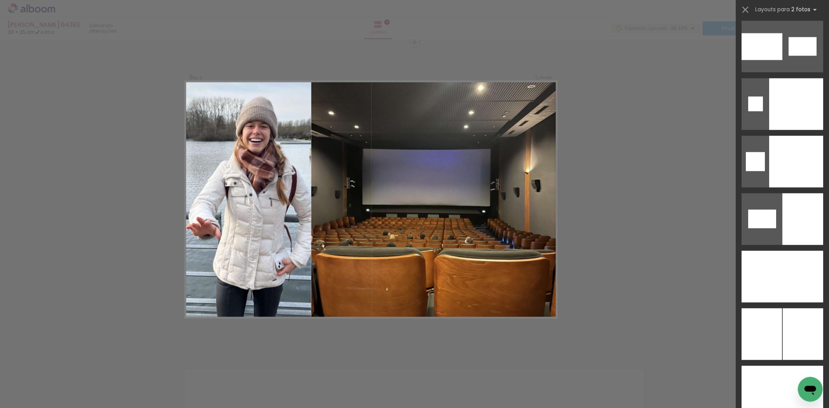
scroll to position [3971, 0]
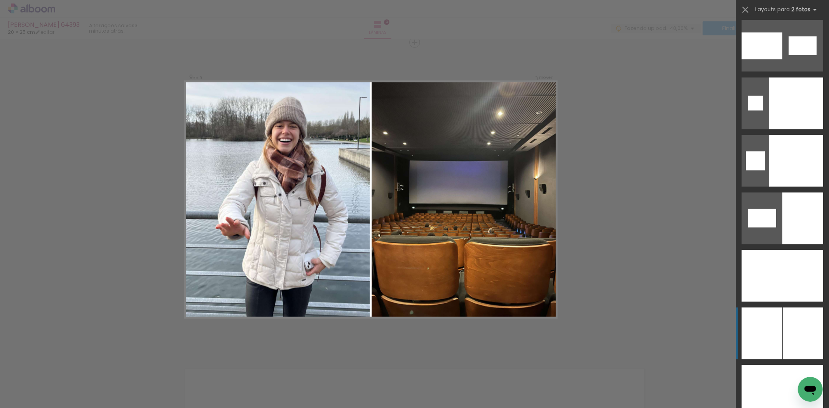
click at [789, 312] on div at bounding box center [802, 333] width 40 height 52
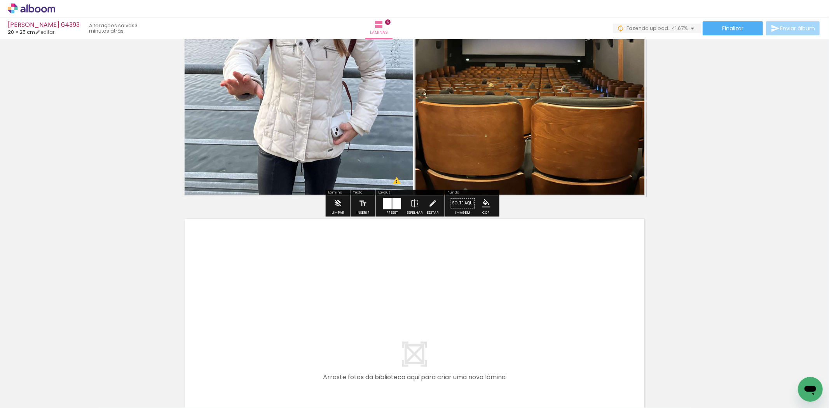
scroll to position [2697, 0]
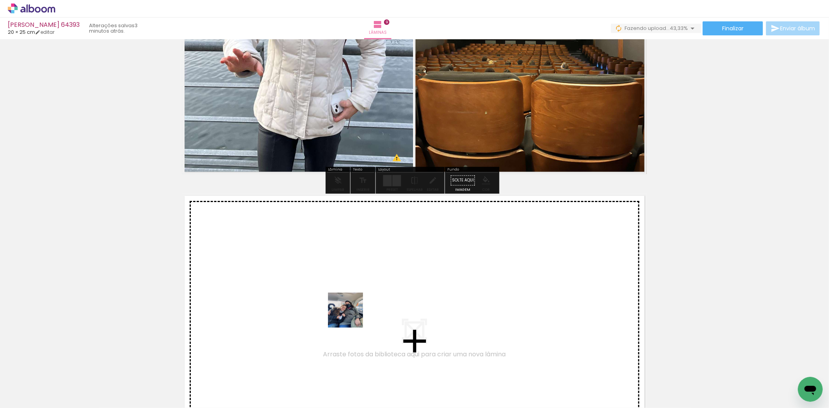
drag, startPoint x: 355, startPoint y: 377, endPoint x: 351, endPoint y: 316, distance: 61.1
click at [351, 316] on quentale-workspace at bounding box center [414, 204] width 829 height 408
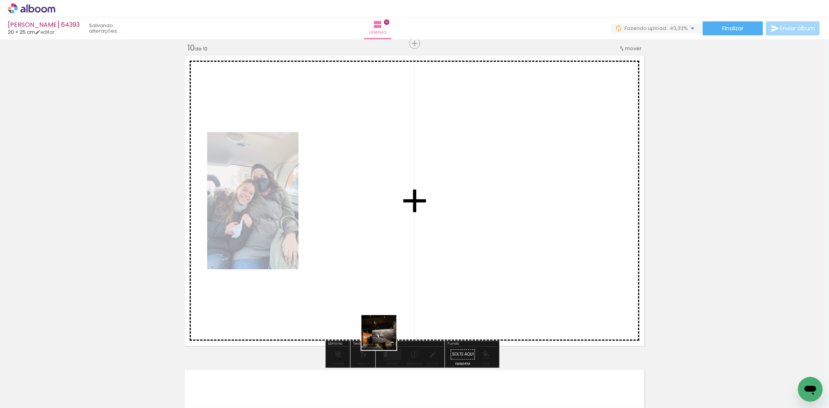
scroll to position [2838, 0]
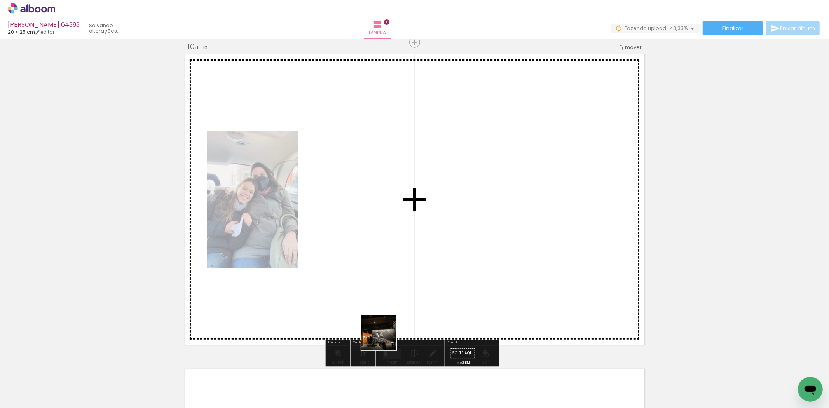
drag, startPoint x: 382, startPoint y: 382, endPoint x: 389, endPoint y: 301, distance: 81.1
click at [389, 301] on quentale-workspace at bounding box center [414, 204] width 829 height 408
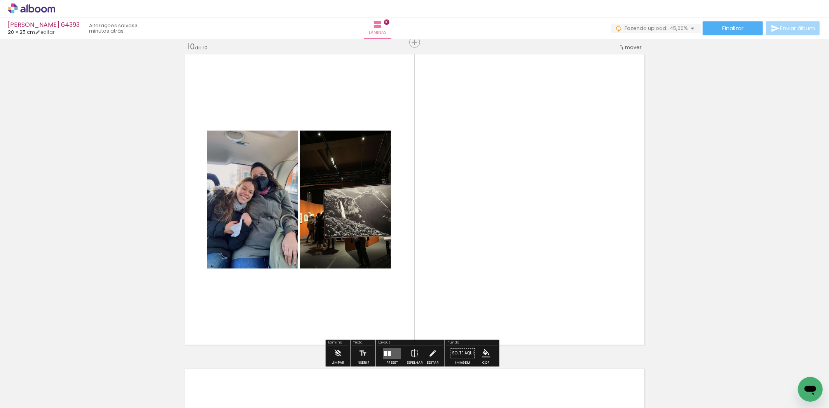
click at [391, 355] on quentale-layouter at bounding box center [392, 353] width 18 height 11
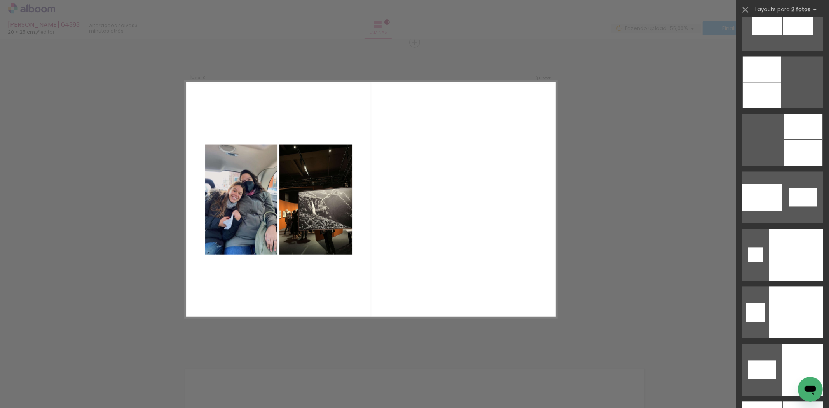
scroll to position [3876, 0]
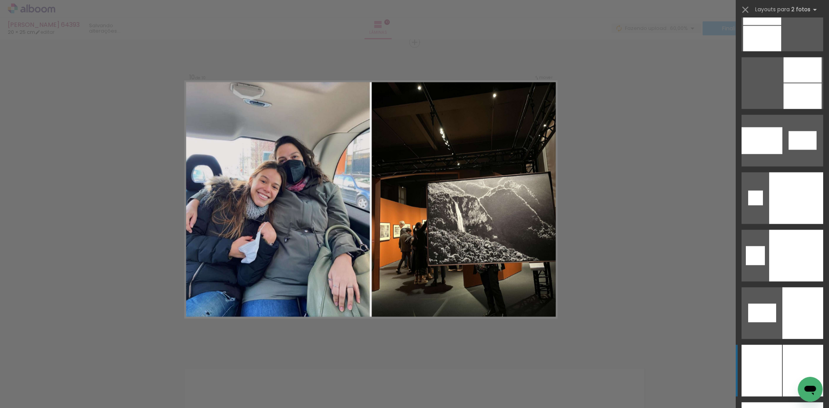
click at [790, 355] on div at bounding box center [802, 371] width 40 height 52
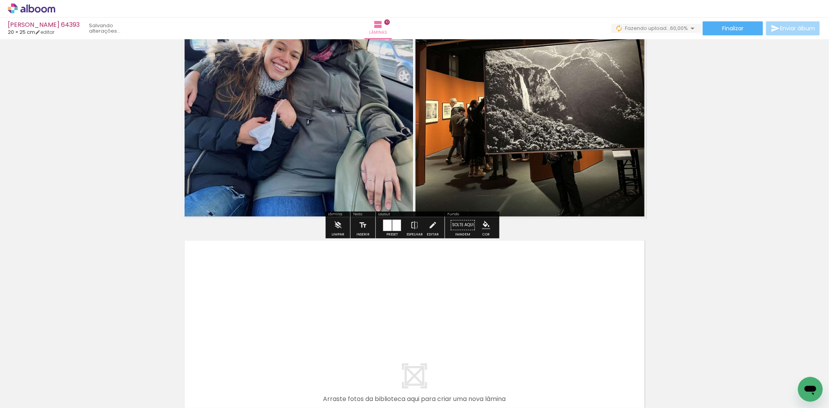
scroll to position [3011, 0]
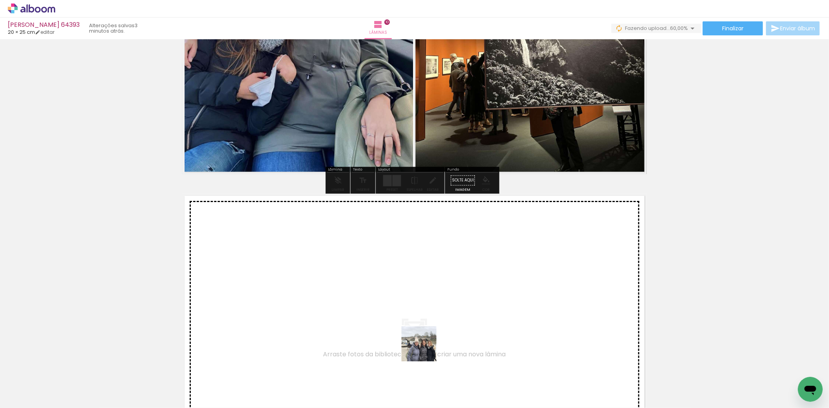
drag, startPoint x: 435, startPoint y: 383, endPoint x: 462, endPoint y: 380, distance: 27.0
click at [408, 317] on quentale-workspace at bounding box center [414, 204] width 829 height 408
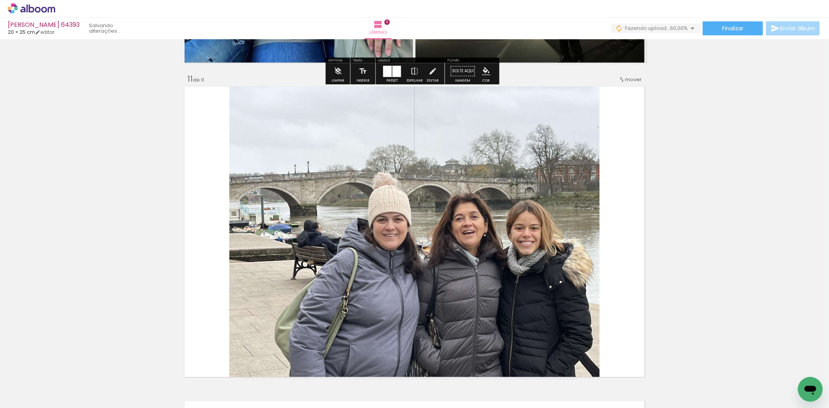
scroll to position [3152, 0]
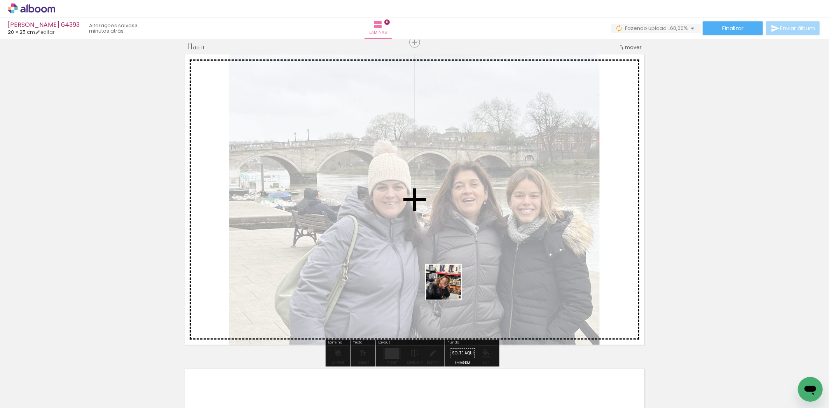
drag, startPoint x: 470, startPoint y: 384, endPoint x: 449, endPoint y: 288, distance: 98.2
click at [449, 288] on quentale-workspace at bounding box center [414, 204] width 829 height 408
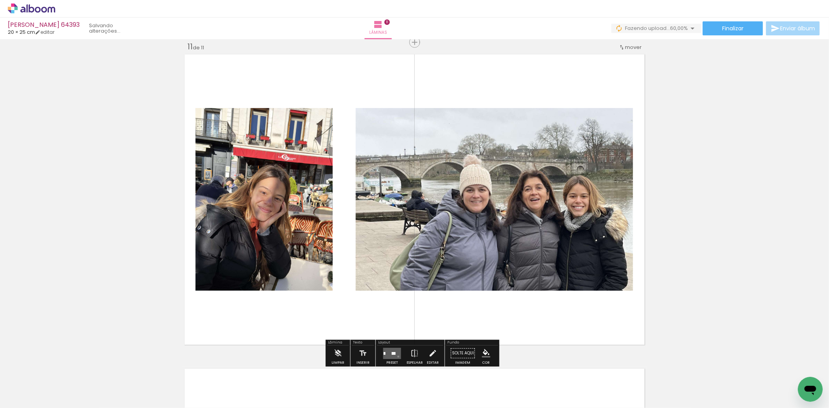
click at [396, 356] on quentale-layouter at bounding box center [392, 353] width 18 height 11
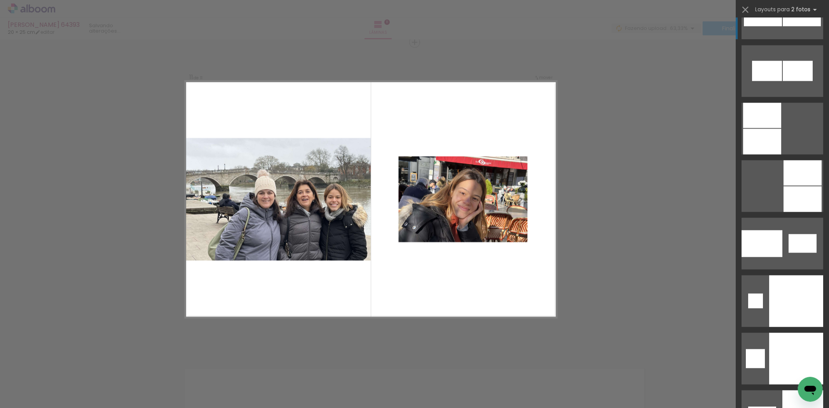
scroll to position [4032, 0]
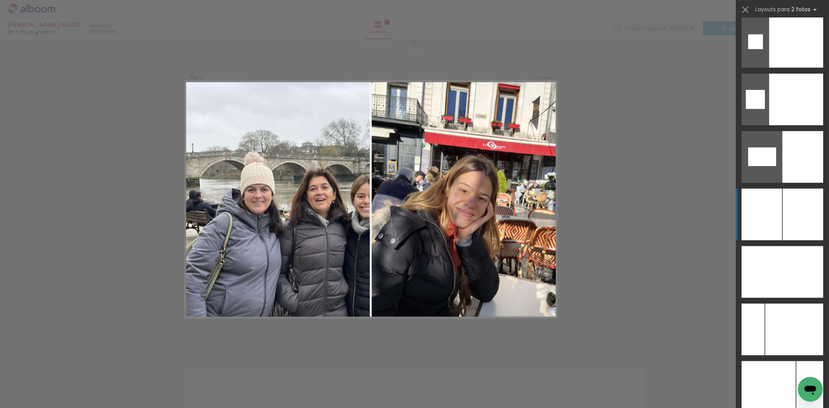
click at [782, 220] on div at bounding box center [802, 214] width 40 height 52
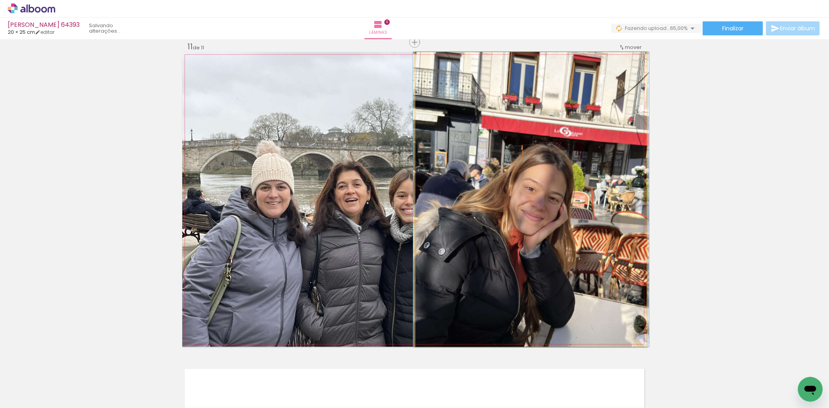
drag, startPoint x: 488, startPoint y: 228, endPoint x: 344, endPoint y: 242, distance: 144.8
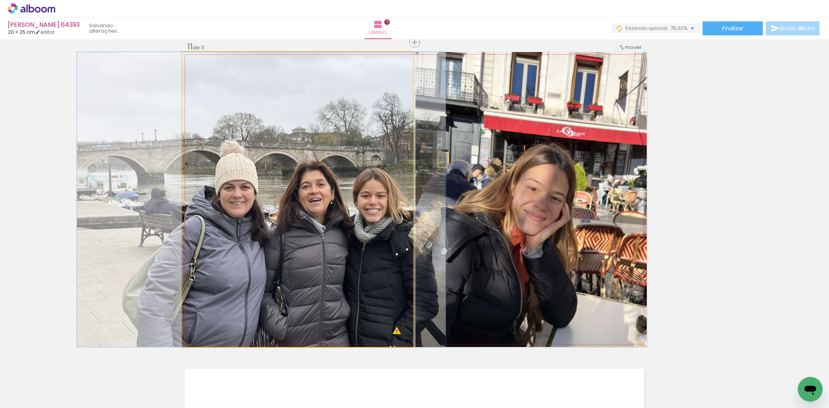
drag, startPoint x: 344, startPoint y: 242, endPoint x: 307, endPoint y: 242, distance: 36.5
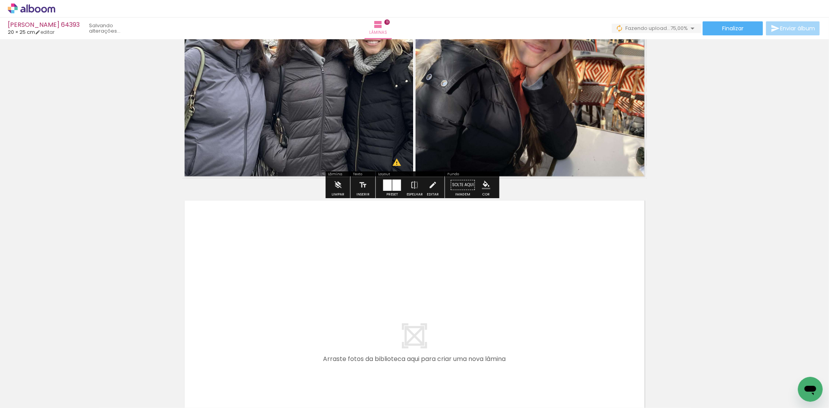
scroll to position [3368, 0]
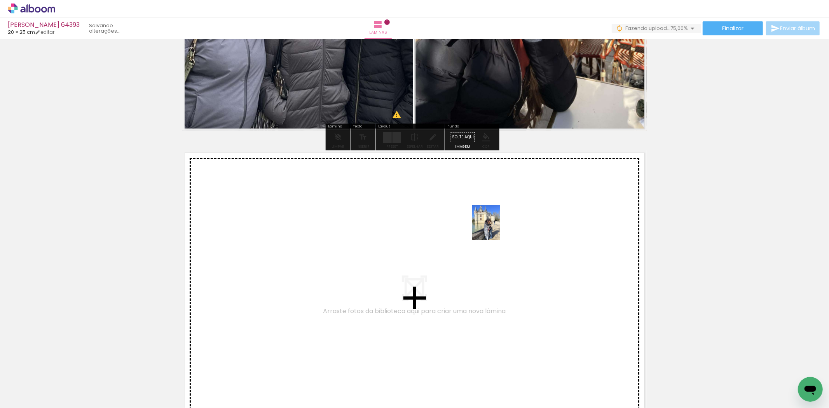
drag, startPoint x: 530, startPoint y: 382, endPoint x: 495, endPoint y: 228, distance: 157.3
click at [495, 228] on quentale-workspace at bounding box center [414, 204] width 829 height 408
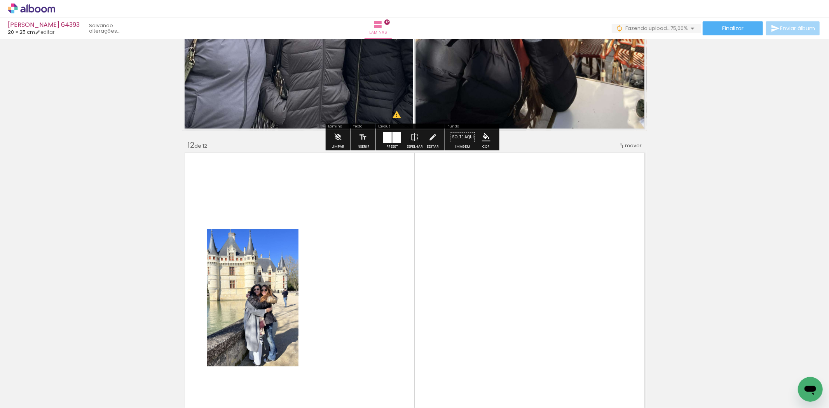
scroll to position [3467, 0]
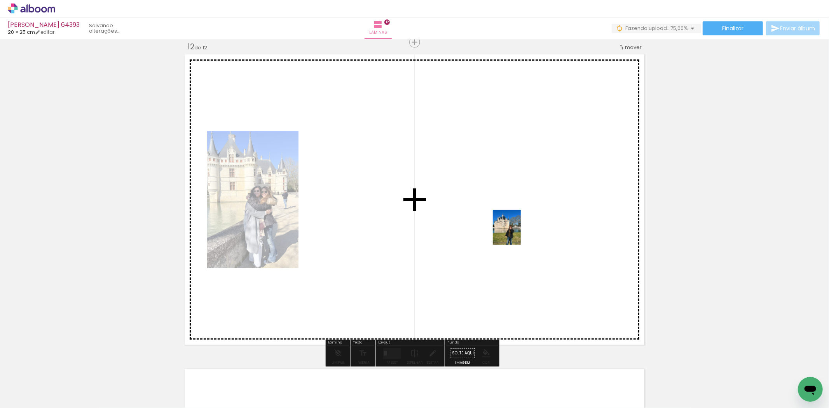
drag, startPoint x: 568, startPoint y: 390, endPoint x: 516, endPoint y: 233, distance: 165.6
click at [516, 233] on quentale-workspace at bounding box center [414, 204] width 829 height 408
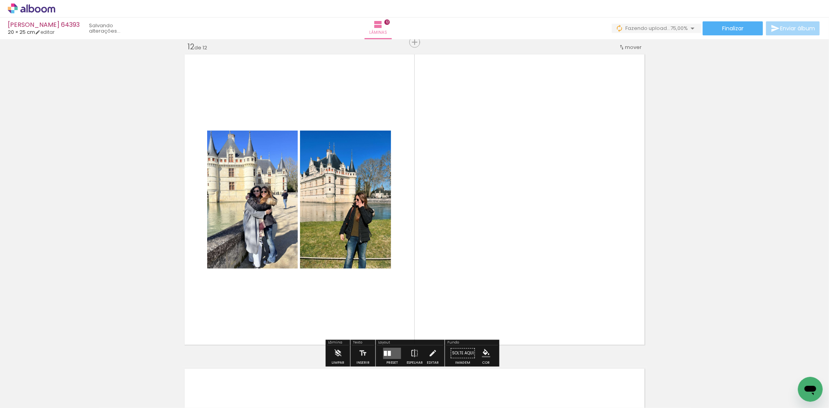
click at [392, 354] on quentale-layouter at bounding box center [392, 353] width 18 height 11
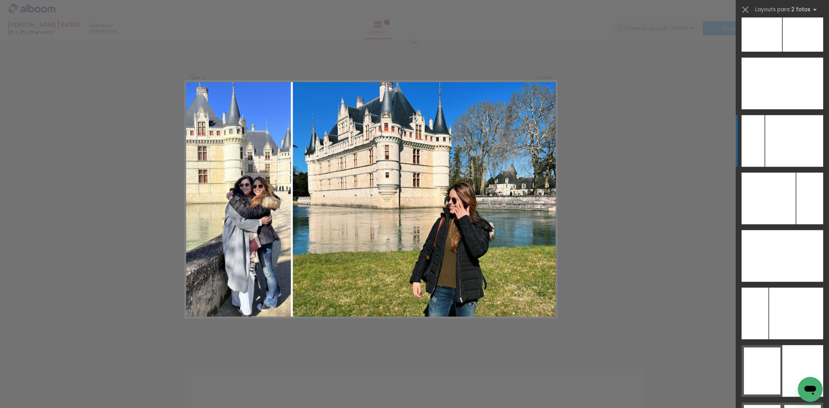
scroll to position [4178, 0]
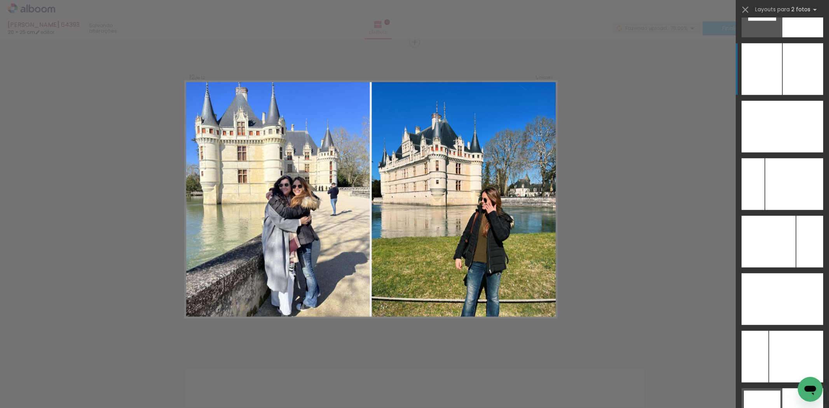
click at [791, 68] on div at bounding box center [802, 69] width 40 height 52
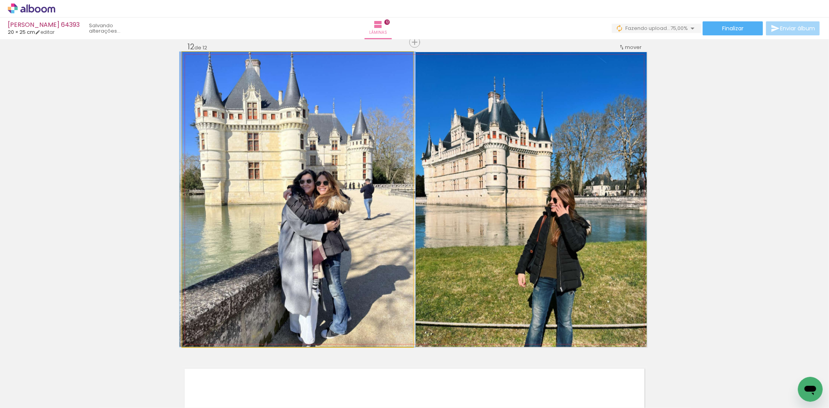
click at [293, 205] on quentale-photo at bounding box center [297, 199] width 231 height 295
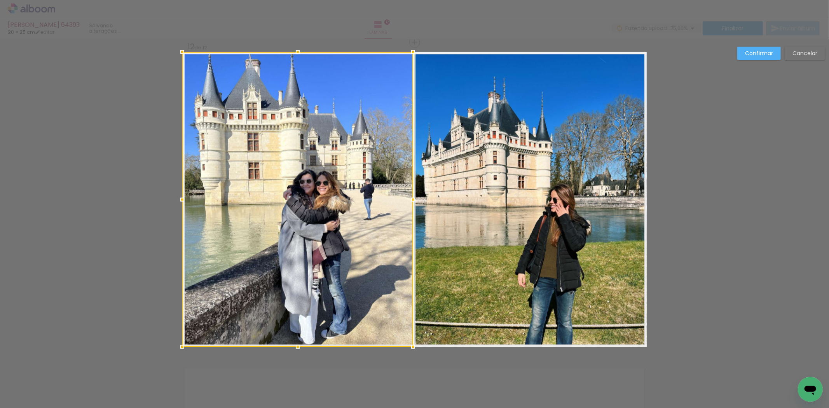
click at [0, 0] on slot "Confirmar" at bounding box center [0, 0] width 0 height 0
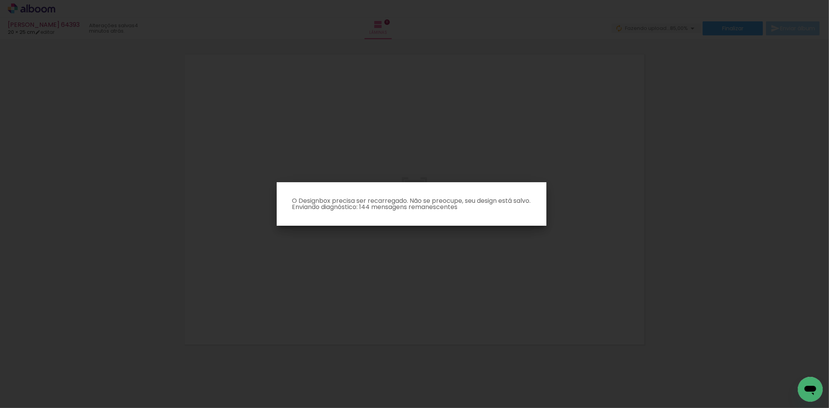
click at [649, 387] on iron-overlay-backdrop at bounding box center [414, 204] width 829 height 408
drag, startPoint x: 657, startPoint y: 278, endPoint x: 618, endPoint y: 138, distance: 146.1
click at [618, 138] on iron-overlay-backdrop at bounding box center [414, 204] width 829 height 408
